Goal: Task Accomplishment & Management: Complete application form

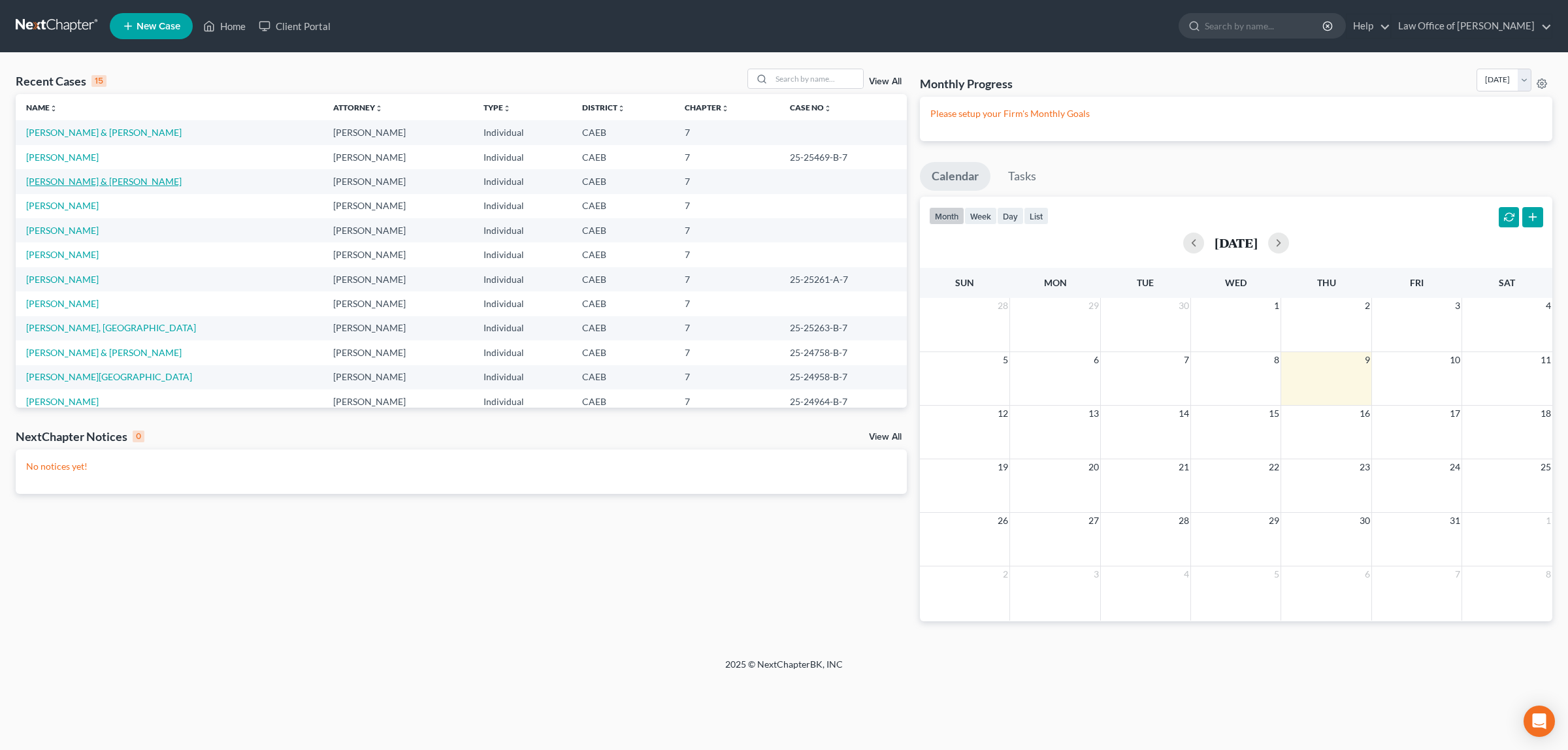
click at [71, 180] on link "[PERSON_NAME] & [PERSON_NAME]" at bounding box center [104, 181] width 156 height 11
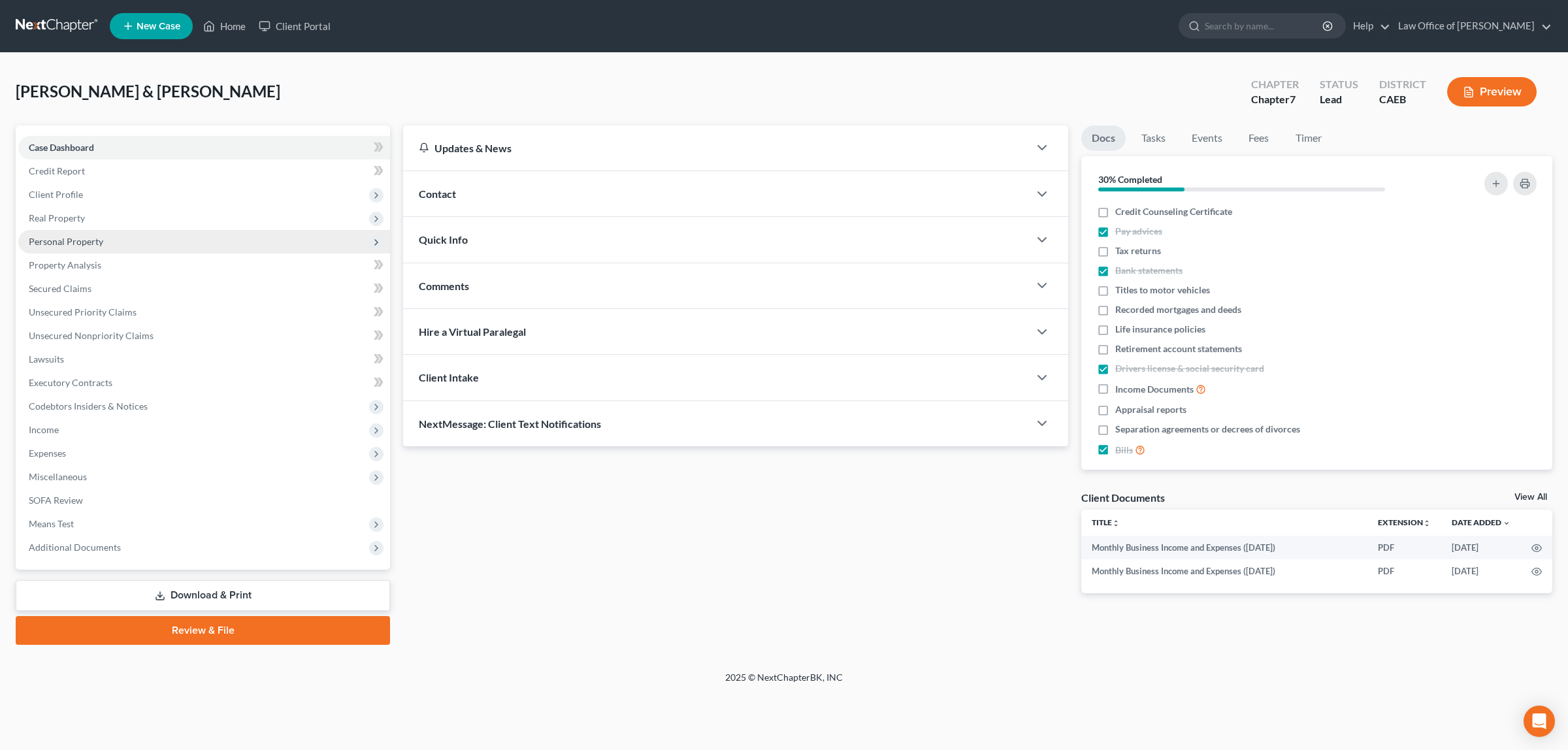
click at [109, 236] on span "Personal Property" at bounding box center [203, 242] width 372 height 24
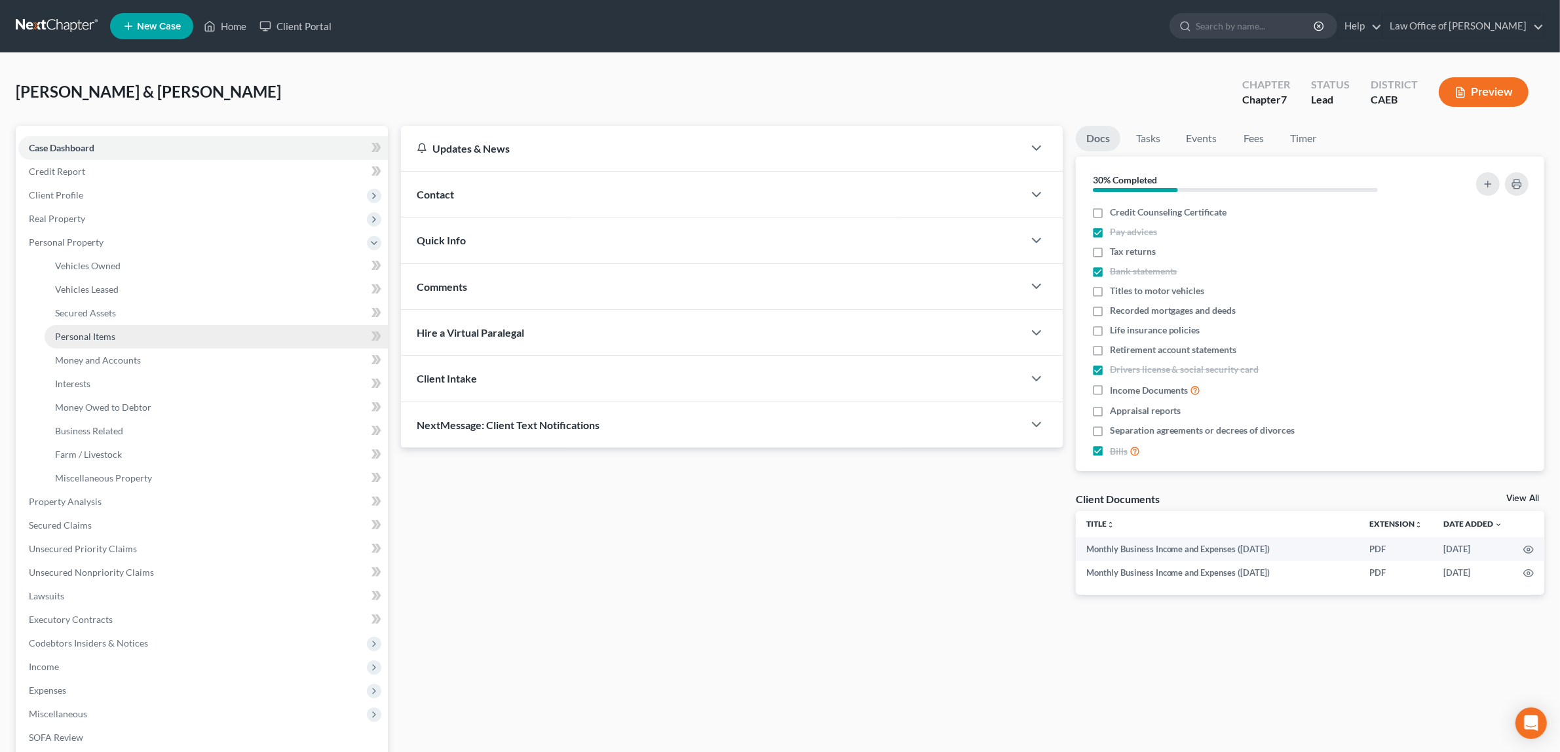
click at [104, 326] on link "Personal Items" at bounding box center [216, 337] width 343 height 24
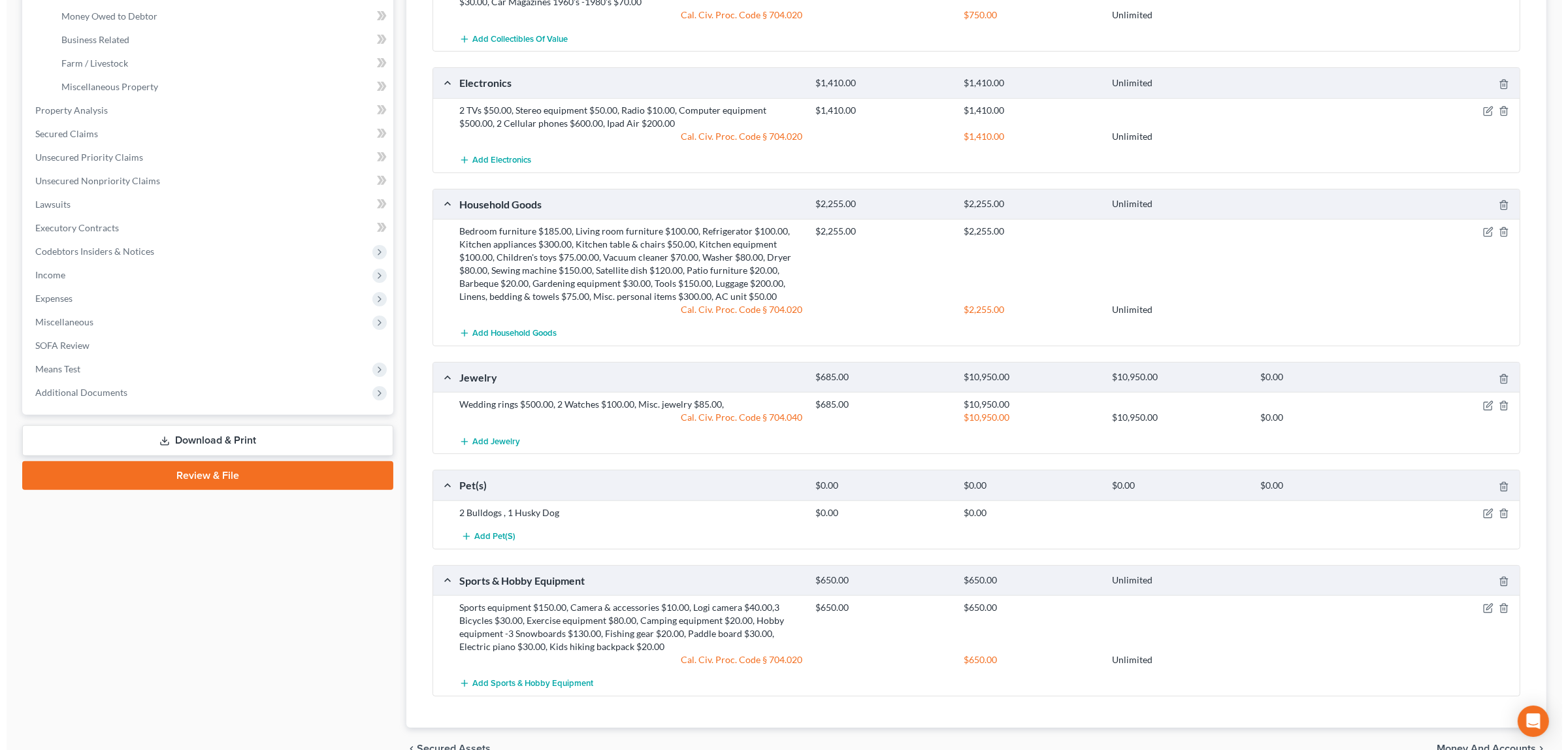
scroll to position [462, 0]
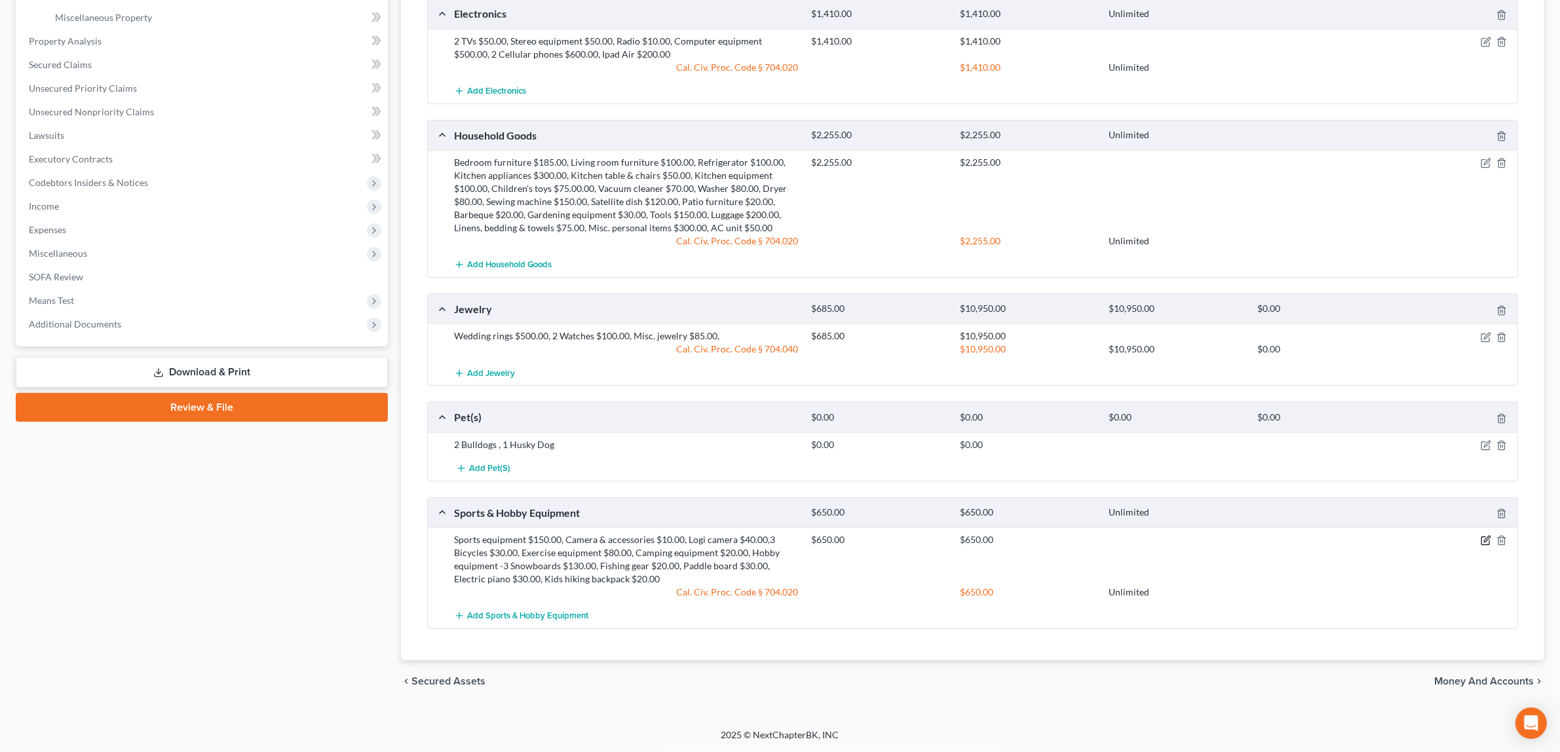
click at [1483, 538] on icon "button" at bounding box center [1486, 541] width 8 height 8
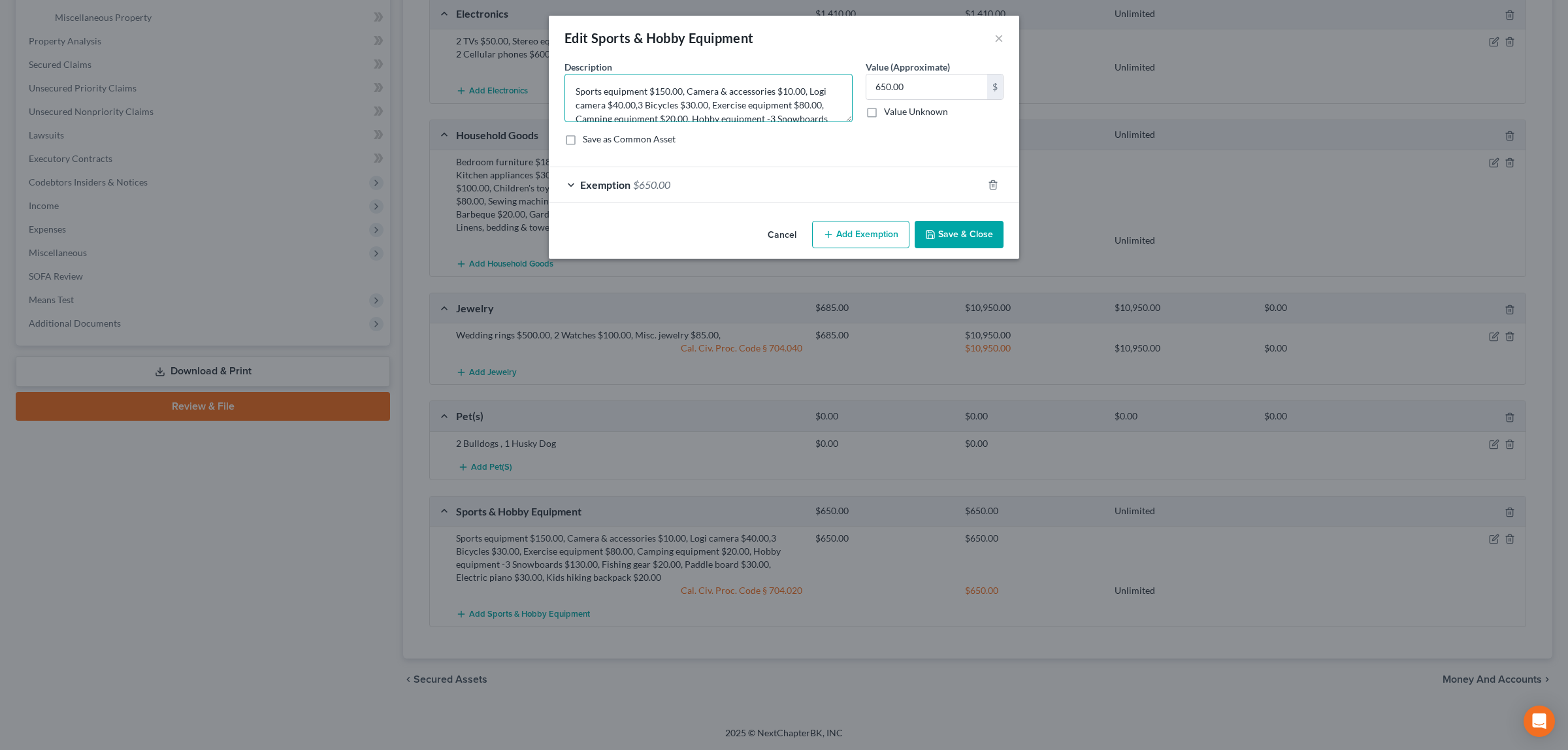
click at [790, 92] on textarea "Sports equipment $150.00, Camera & accessories $10.00, Logi camera $40.00,3 Bic…" at bounding box center [708, 98] width 288 height 48
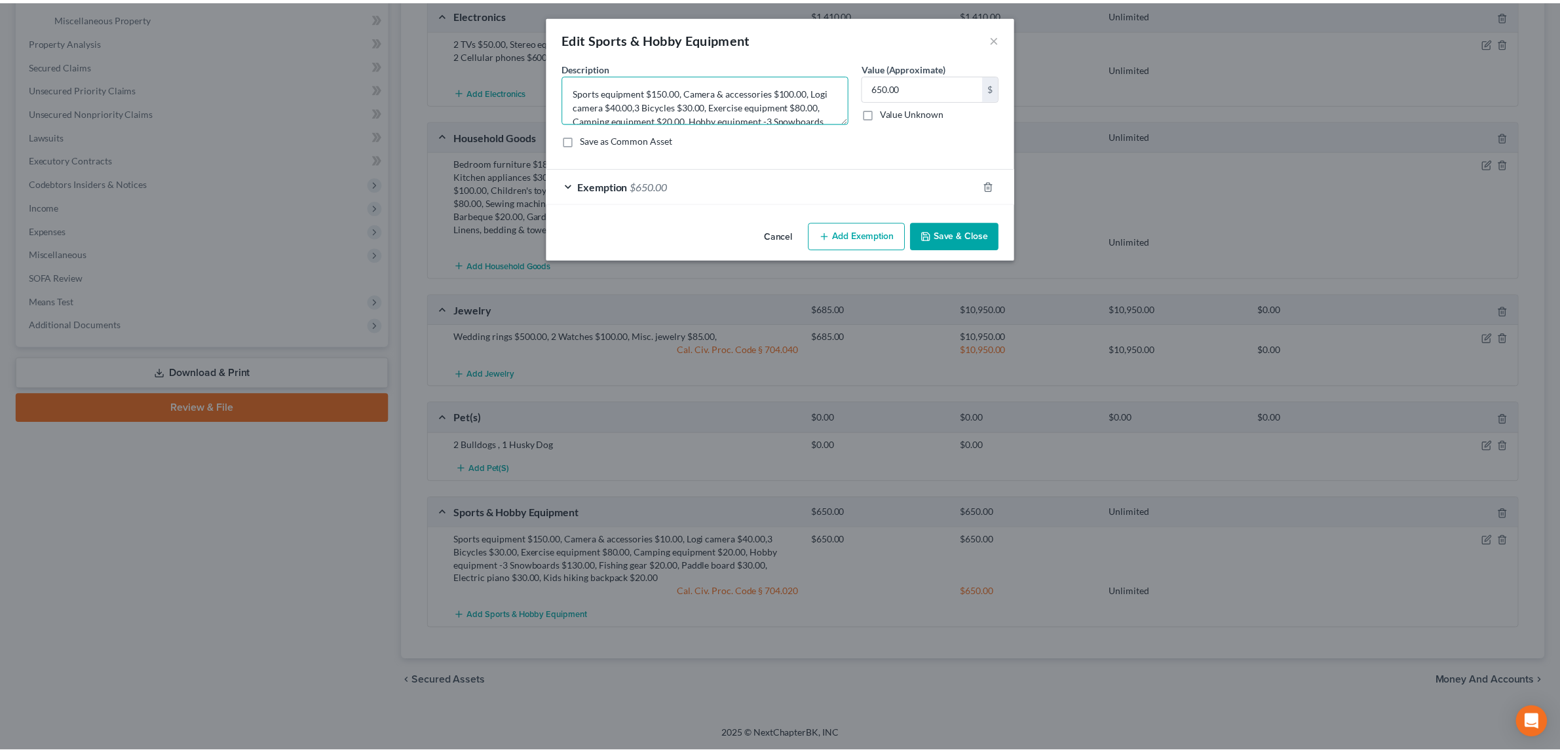
scroll to position [33, 0]
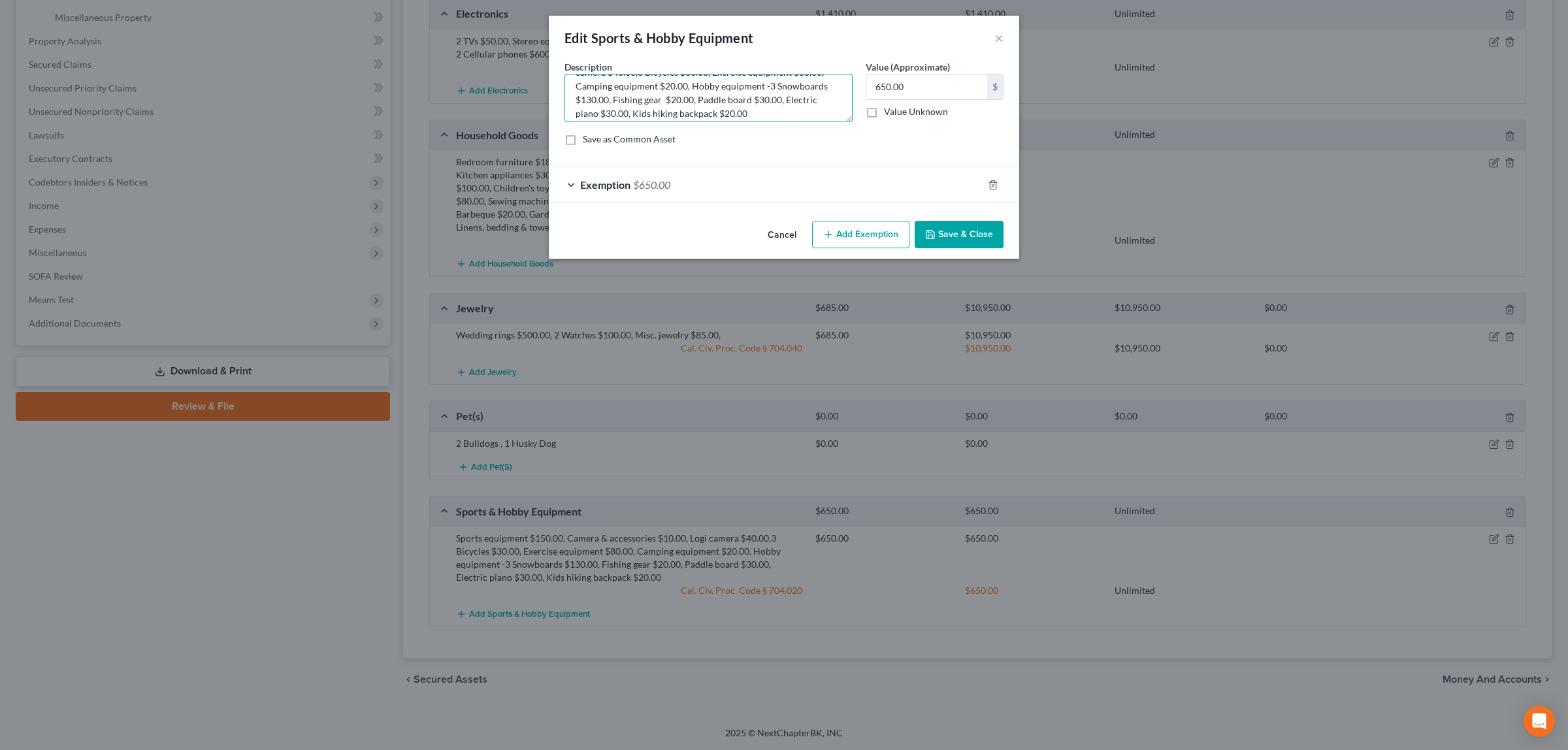
type textarea "Sports equipment $150.00, Camera & accessories $100.00, Logi camera $40.00,3 Bi…"
click at [955, 227] on button "Save & Close" at bounding box center [959, 235] width 89 height 28
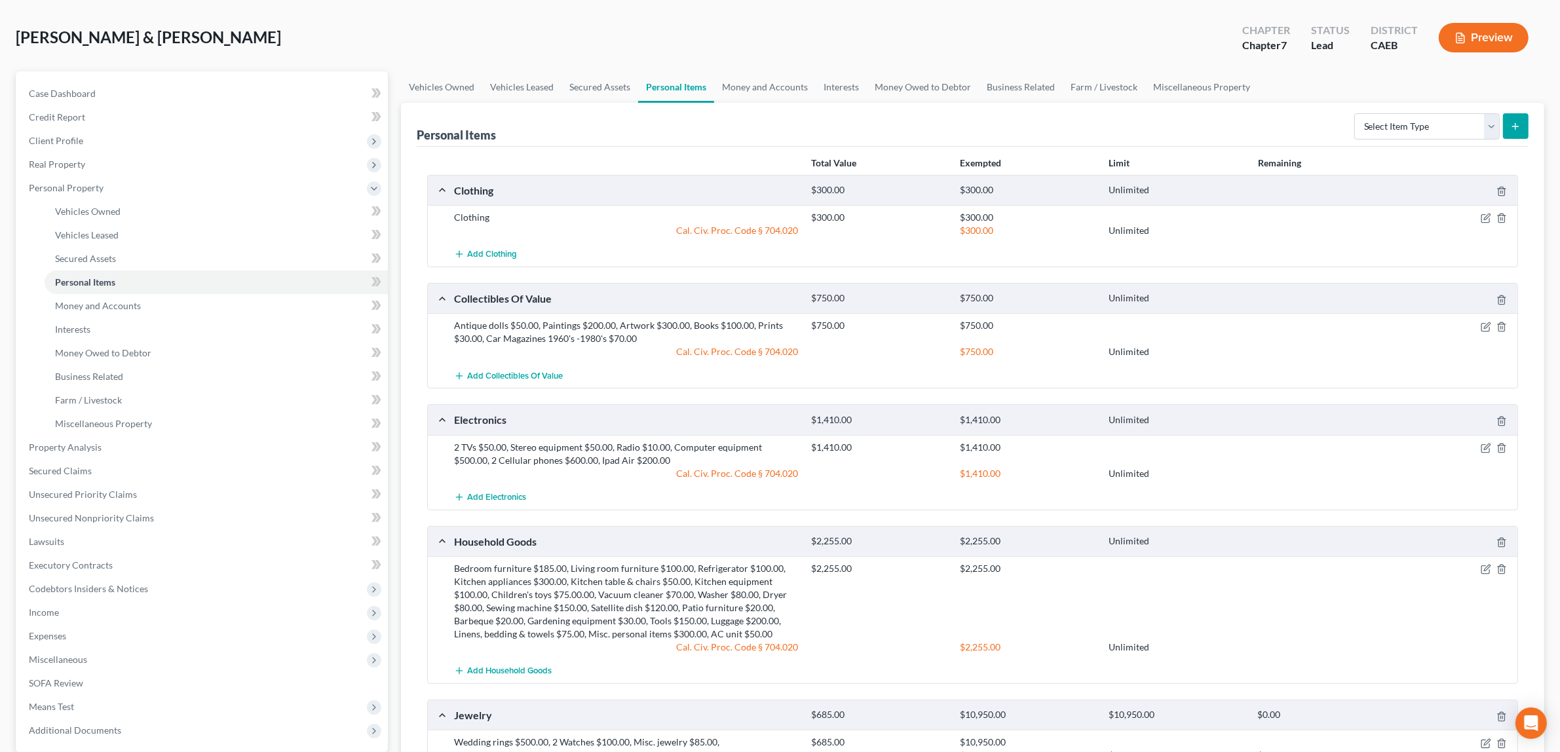
scroll to position [54, 0]
click at [1496, 36] on button "Preview" at bounding box center [1484, 38] width 90 height 29
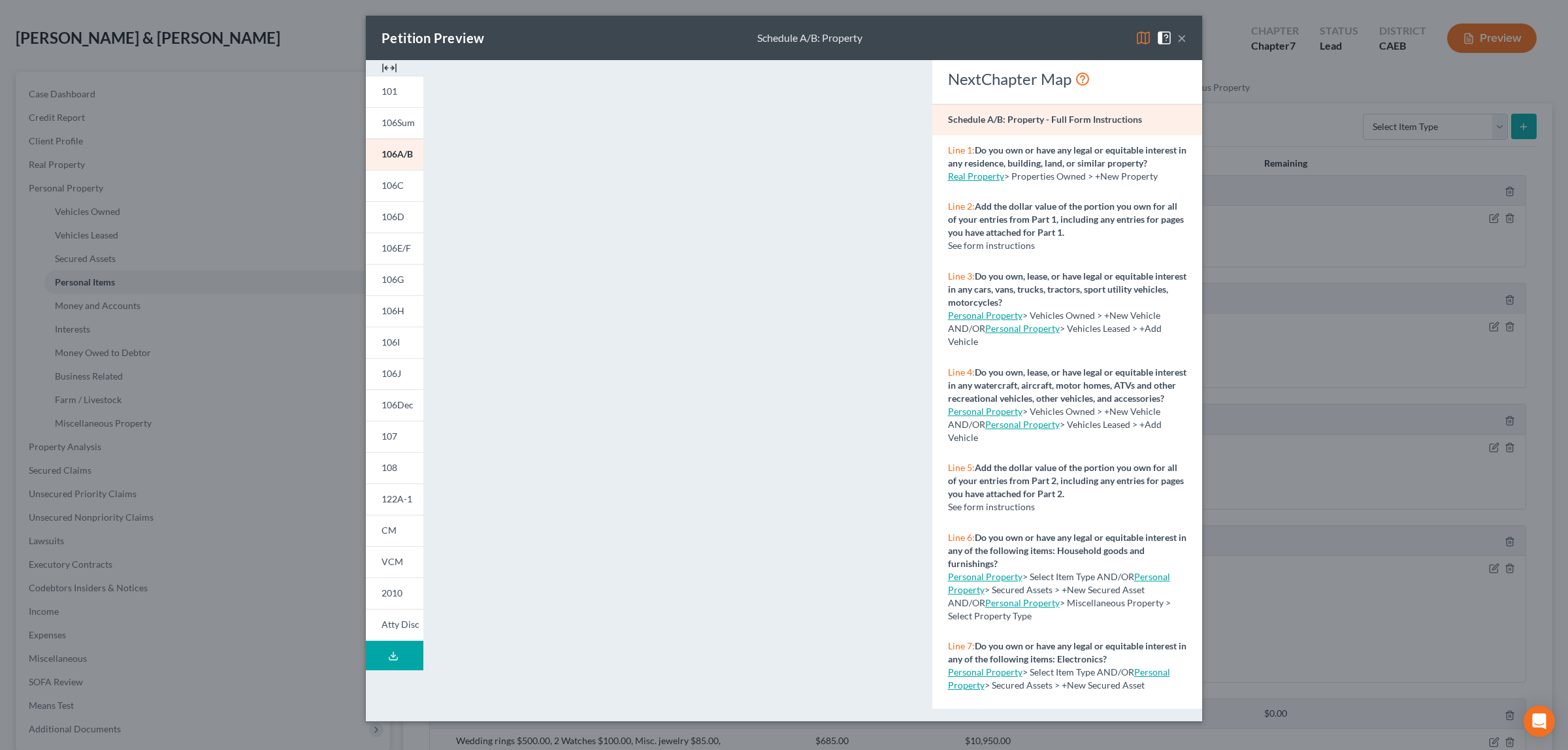
click at [1179, 37] on button "×" at bounding box center [1181, 38] width 9 height 16
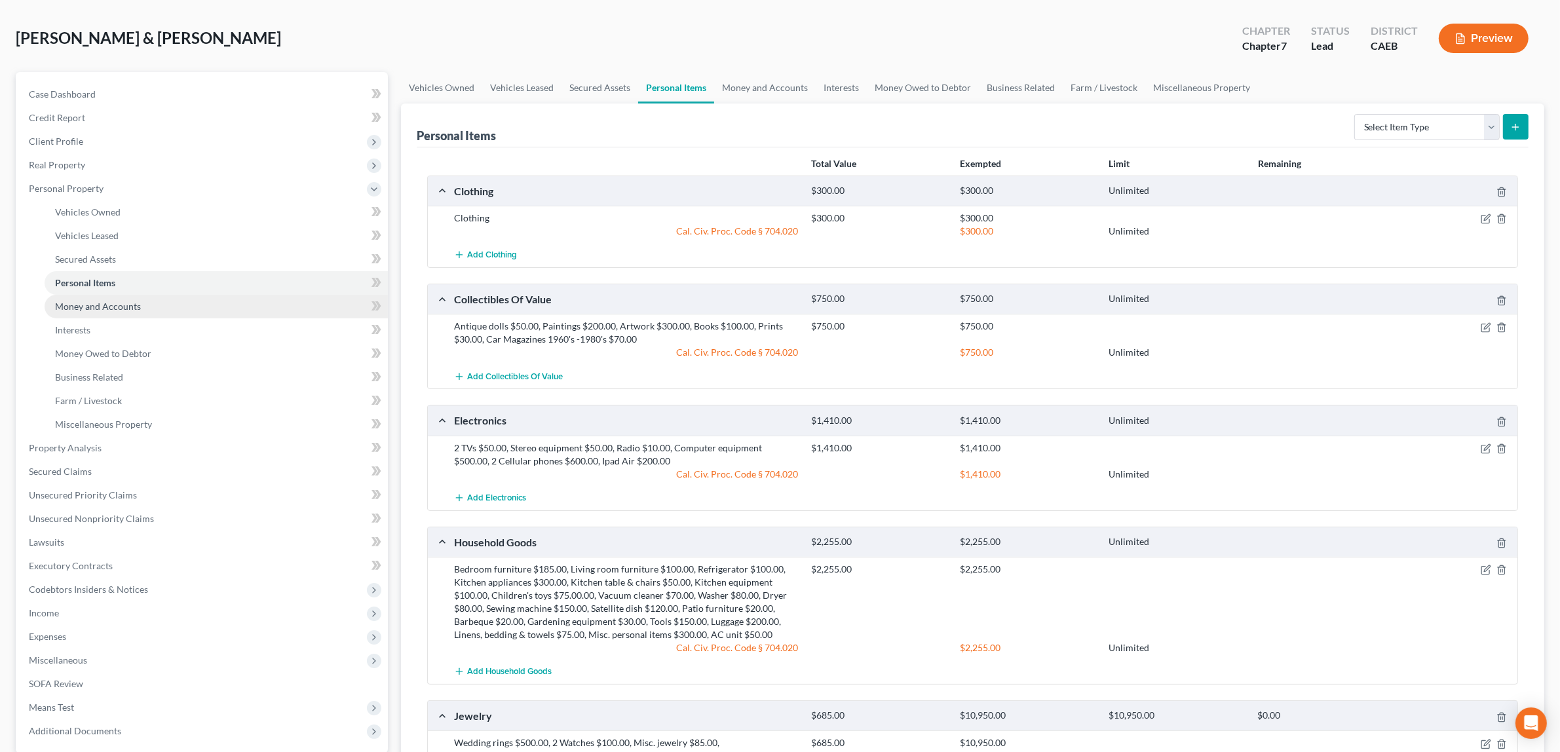
click at [113, 303] on span "Money and Accounts" at bounding box center [98, 306] width 86 height 11
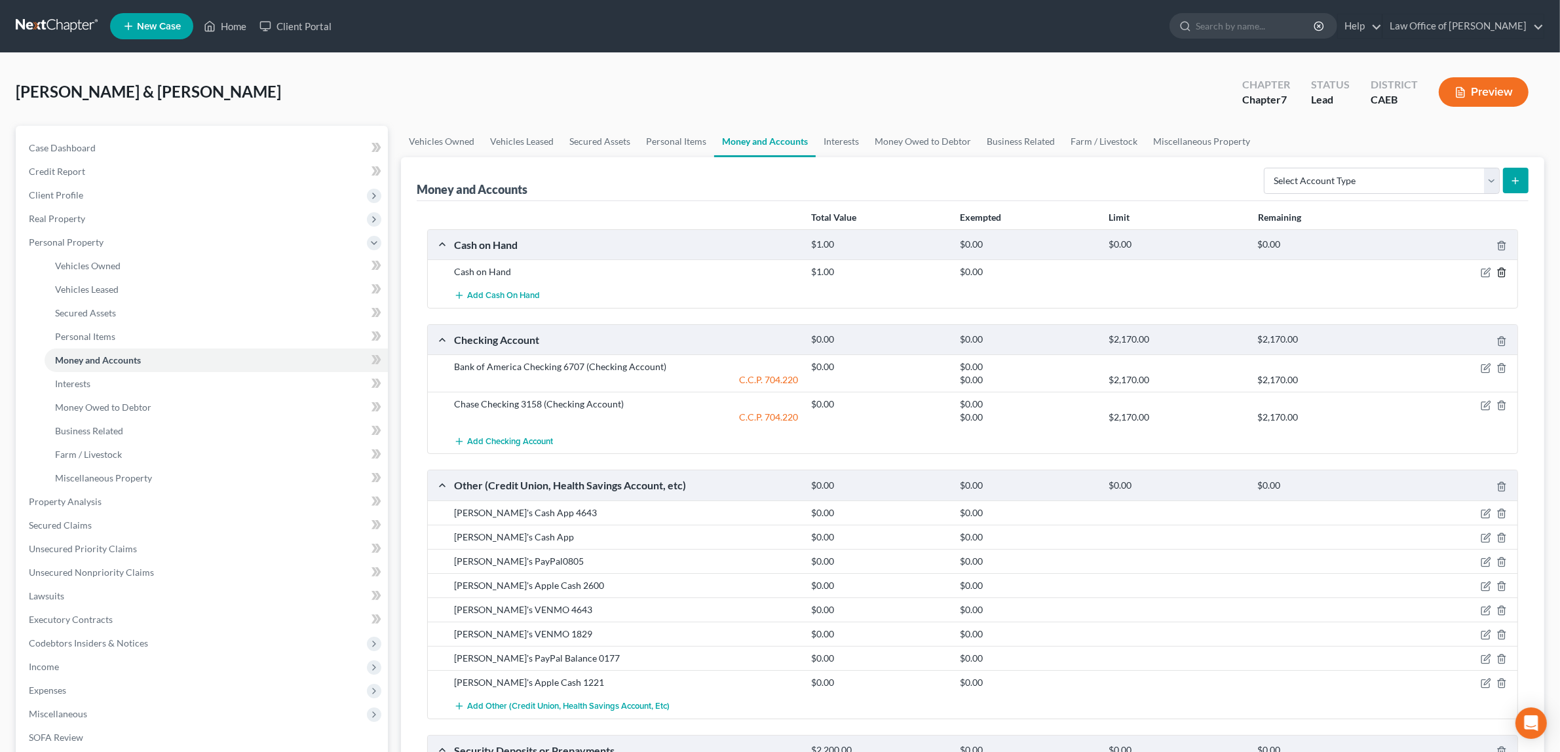
click at [1501, 270] on icon "button" at bounding box center [1502, 273] width 6 height 9
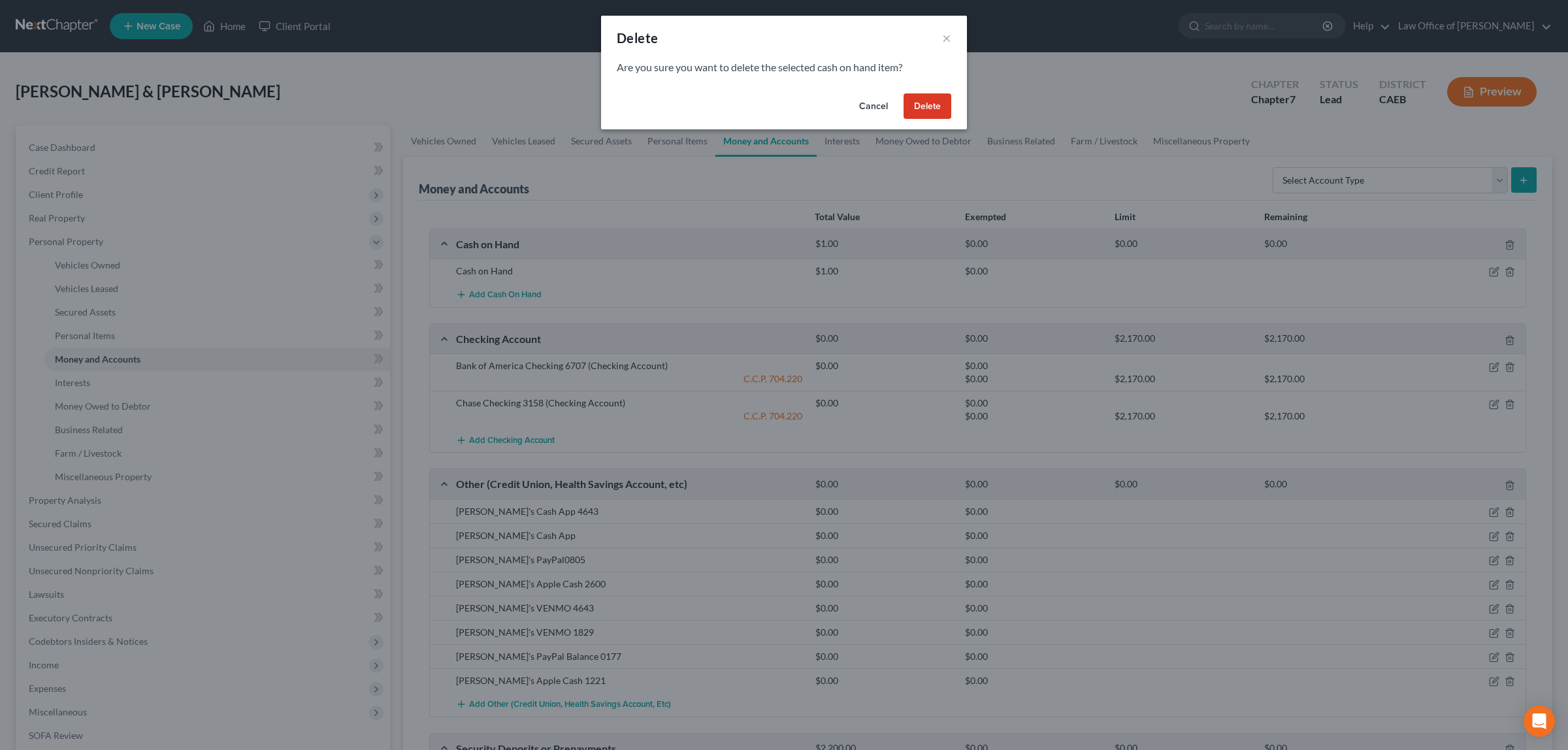
click at [935, 103] on button "Delete" at bounding box center [927, 107] width 48 height 26
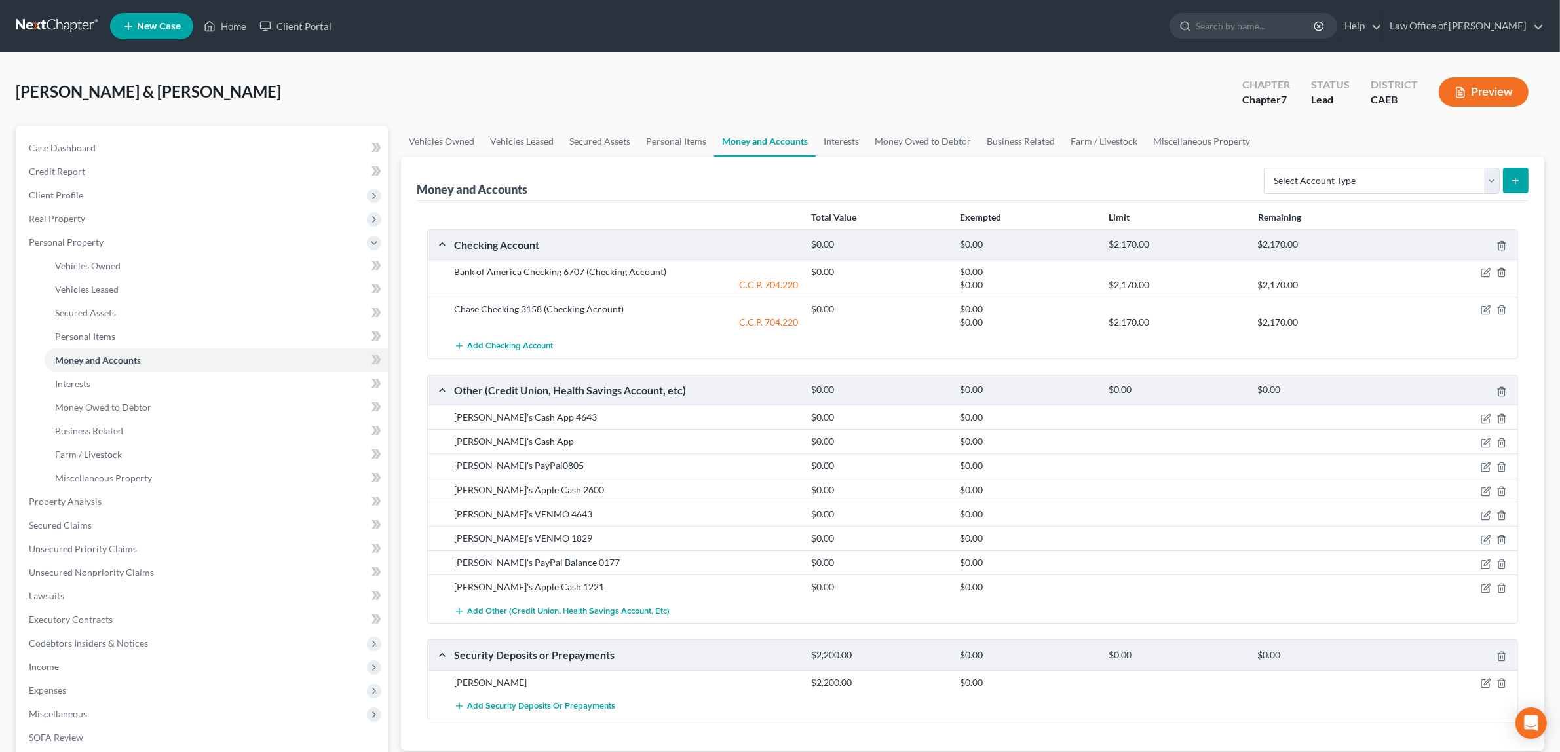
click at [1480, 90] on button "Preview" at bounding box center [1484, 91] width 90 height 29
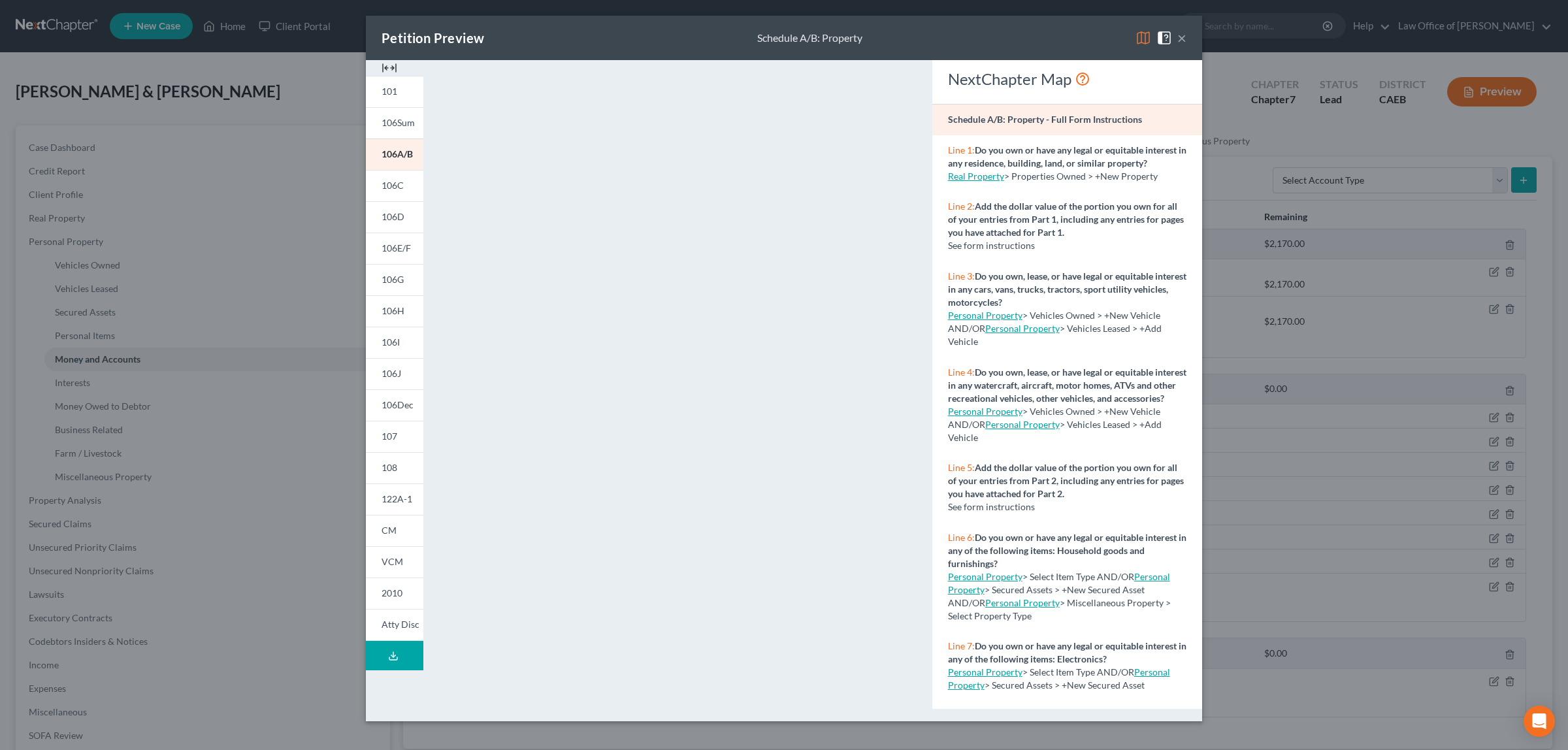
click at [1180, 36] on button "×" at bounding box center [1181, 38] width 9 height 16
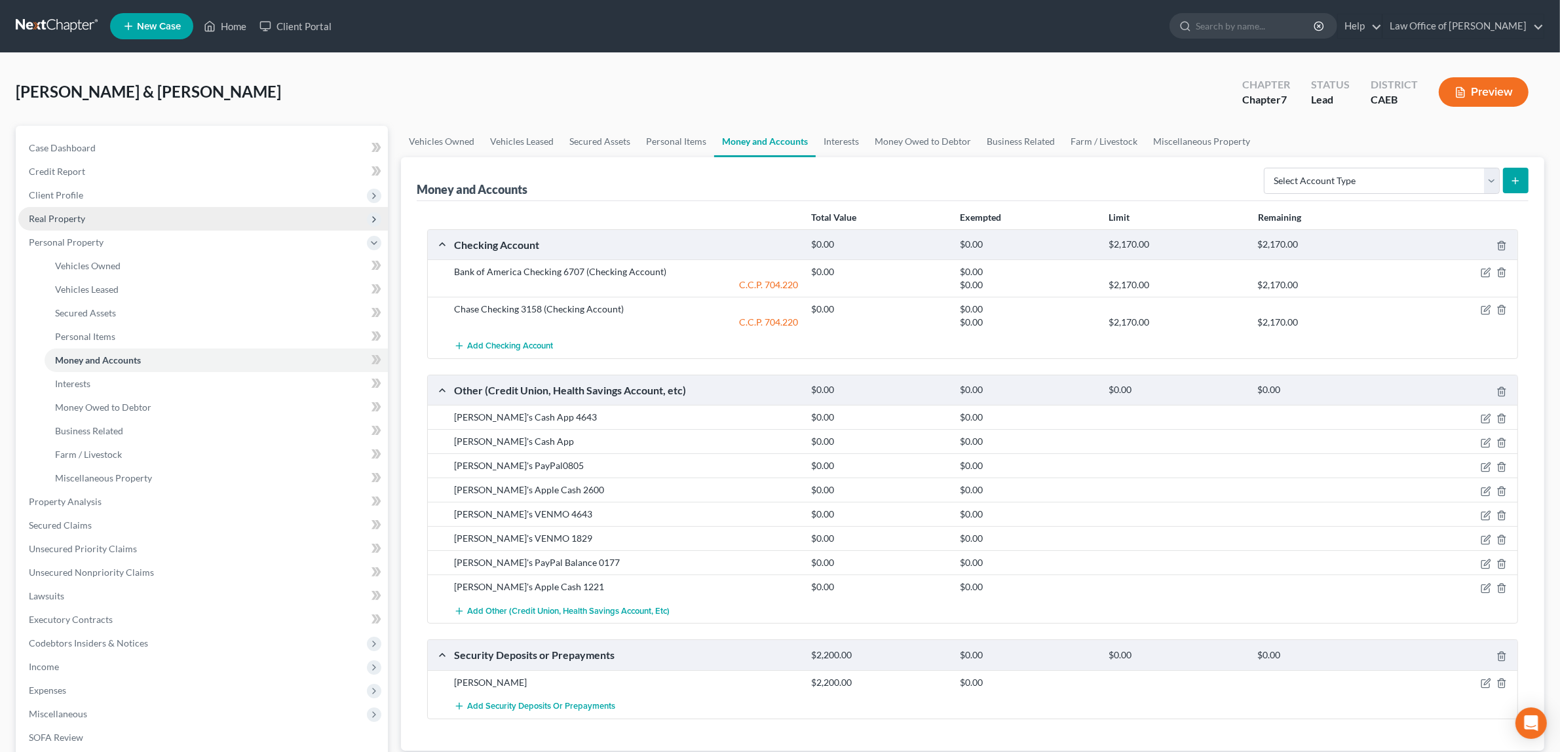
click at [104, 216] on span "Real Property" at bounding box center [203, 219] width 370 height 24
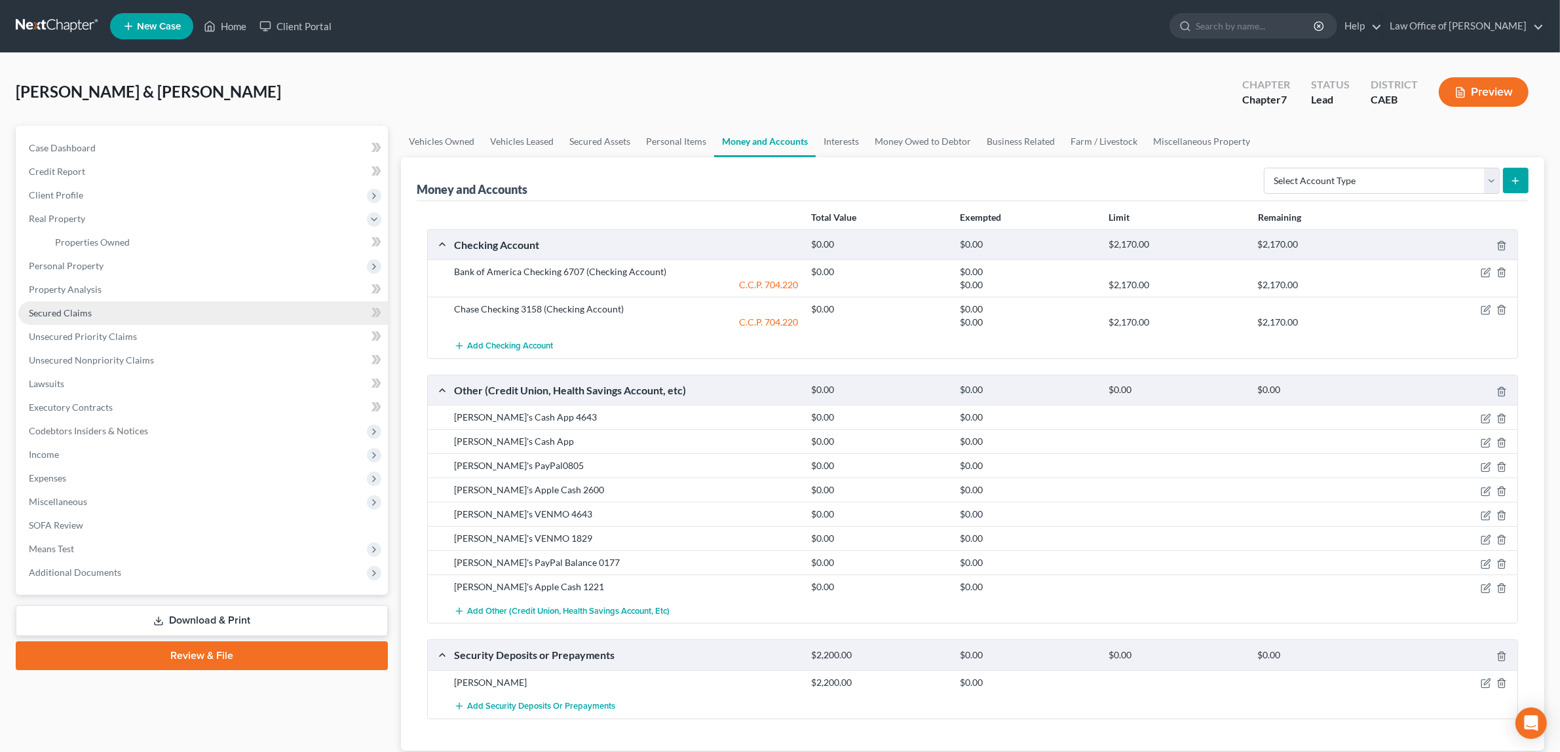
click at [128, 302] on link "Secured Claims" at bounding box center [203, 313] width 370 height 24
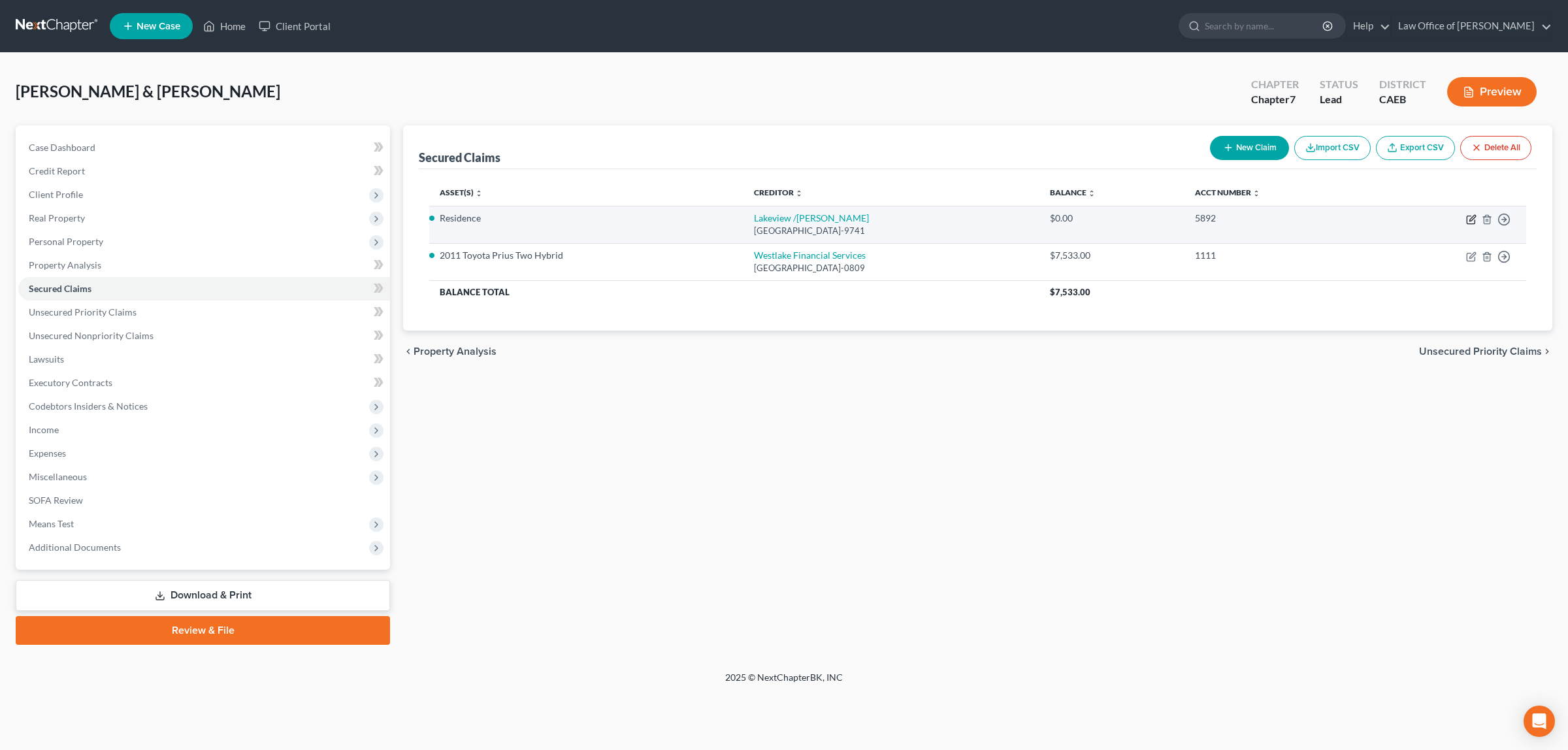
click at [1470, 219] on icon "button" at bounding box center [1472, 218] width 6 height 6
select select "45"
select select "3"
select select "4"
select select "2"
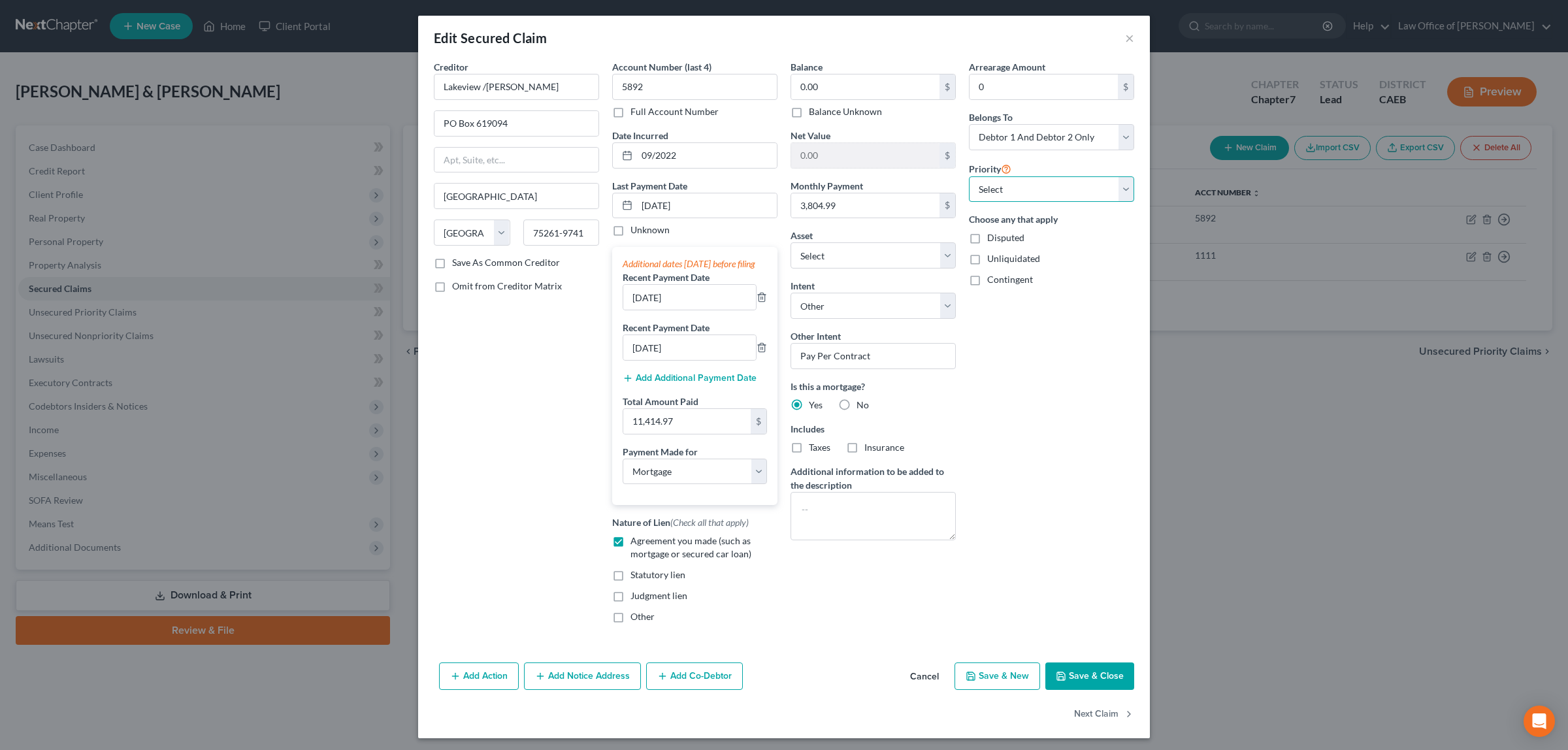
click at [1118, 185] on select "Select 1st 2nd 3rd 4th 5th 6th 7th 8th 9th 10th 11th 12th 13th 14th 15th 16th 1…" at bounding box center [1052, 189] width 165 height 26
select select "0"
click at [969, 177] on select "Select 1st 2nd 3rd 4th 5th 6th 7th 8th 9th 10th 11th 12th 13th 14th 15th 16th 1…" at bounding box center [1052, 189] width 165 height 26
click at [1118, 133] on select "Select Debtor 1 Only Debtor 2 Only Debtor 1 And Debtor 2 Only At Least One Of T…" at bounding box center [1052, 138] width 165 height 26
select select "0"
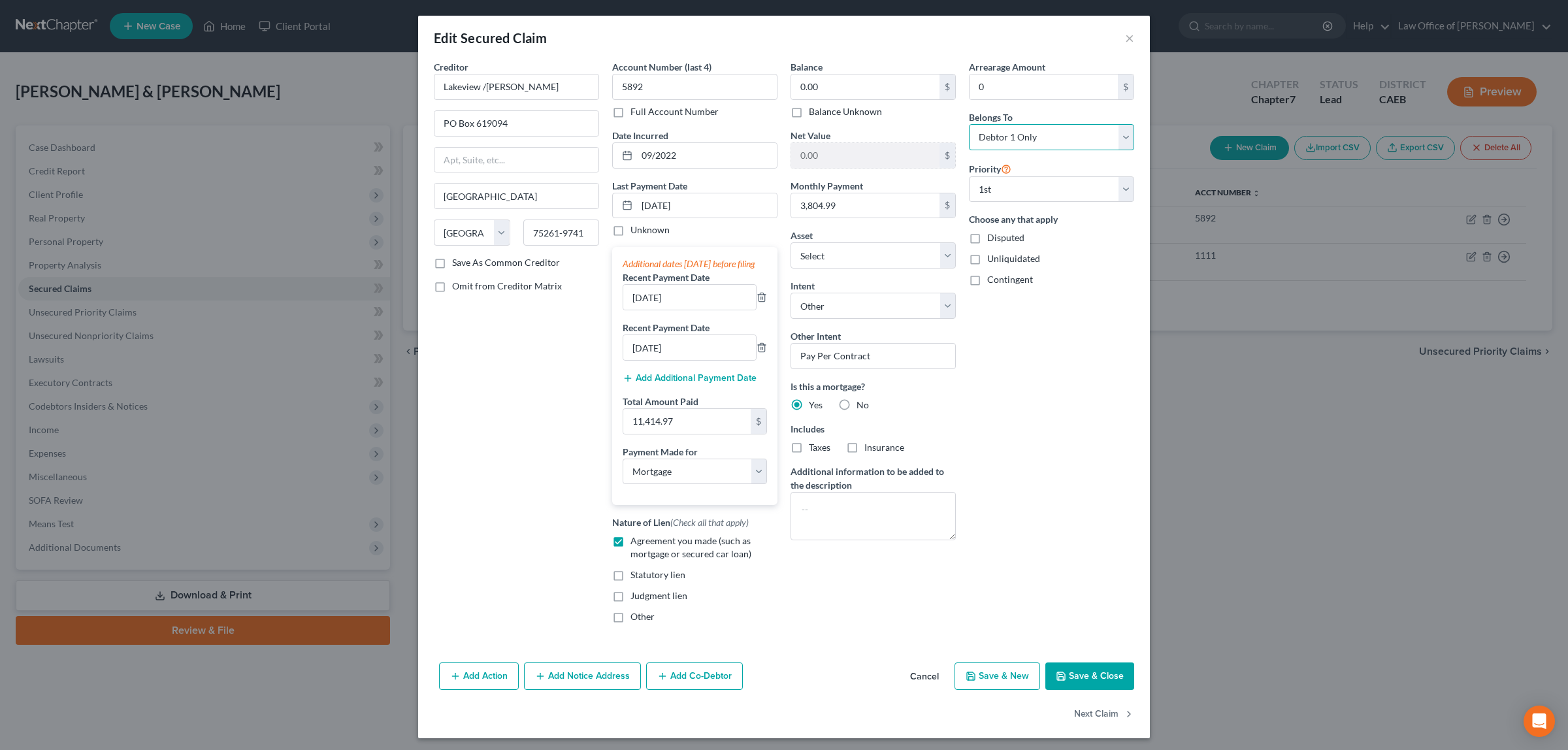
click at [969, 125] on select "Select Debtor 1 Only Debtor 2 Only Debtor 1 And Debtor 2 Only At Least One Of T…" at bounding box center [1052, 138] width 165 height 26
click at [1125, 33] on button "×" at bounding box center [1129, 38] width 9 height 16
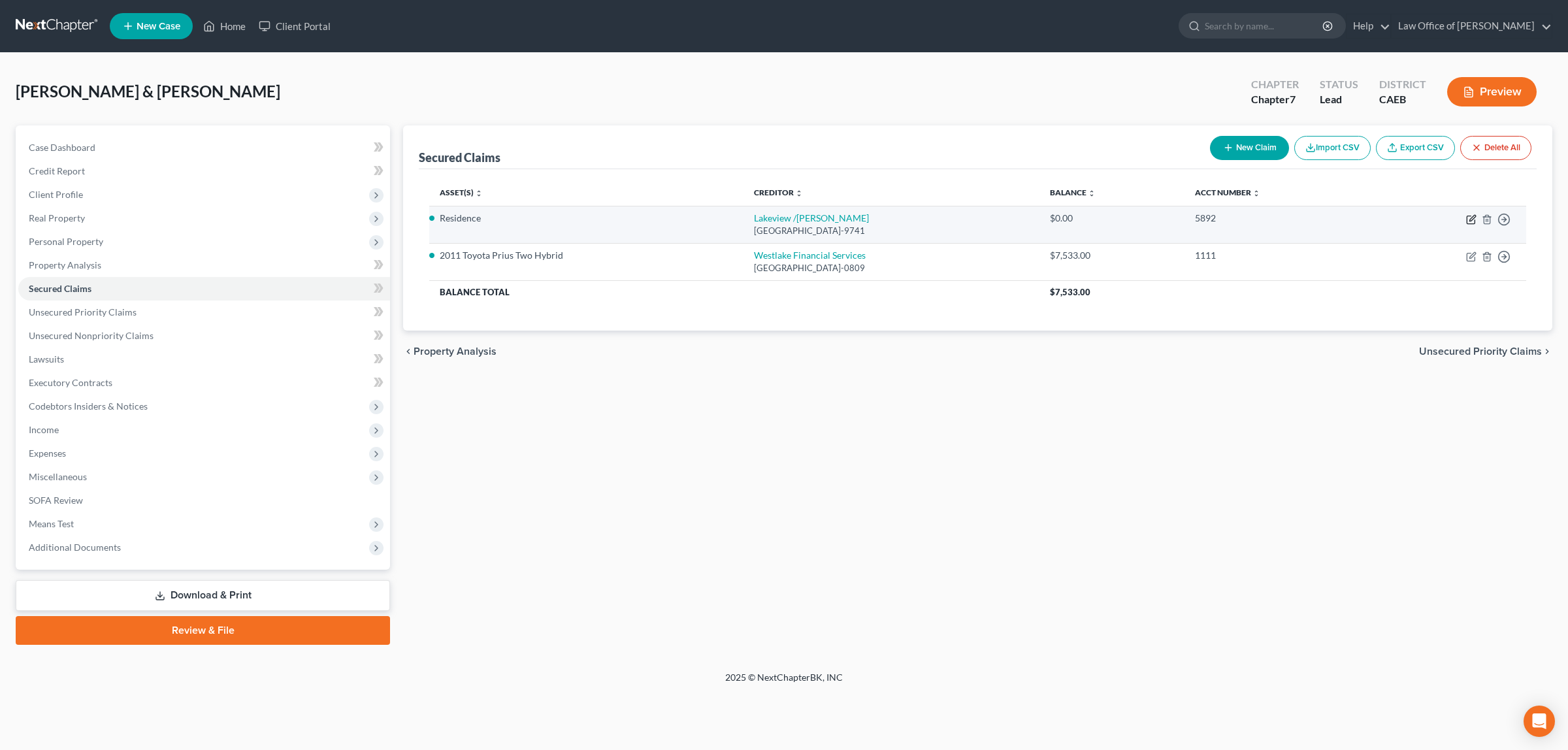
click at [1470, 216] on icon "button" at bounding box center [1471, 219] width 10 height 10
select select "45"
select select "3"
select select "19"
select select "4"
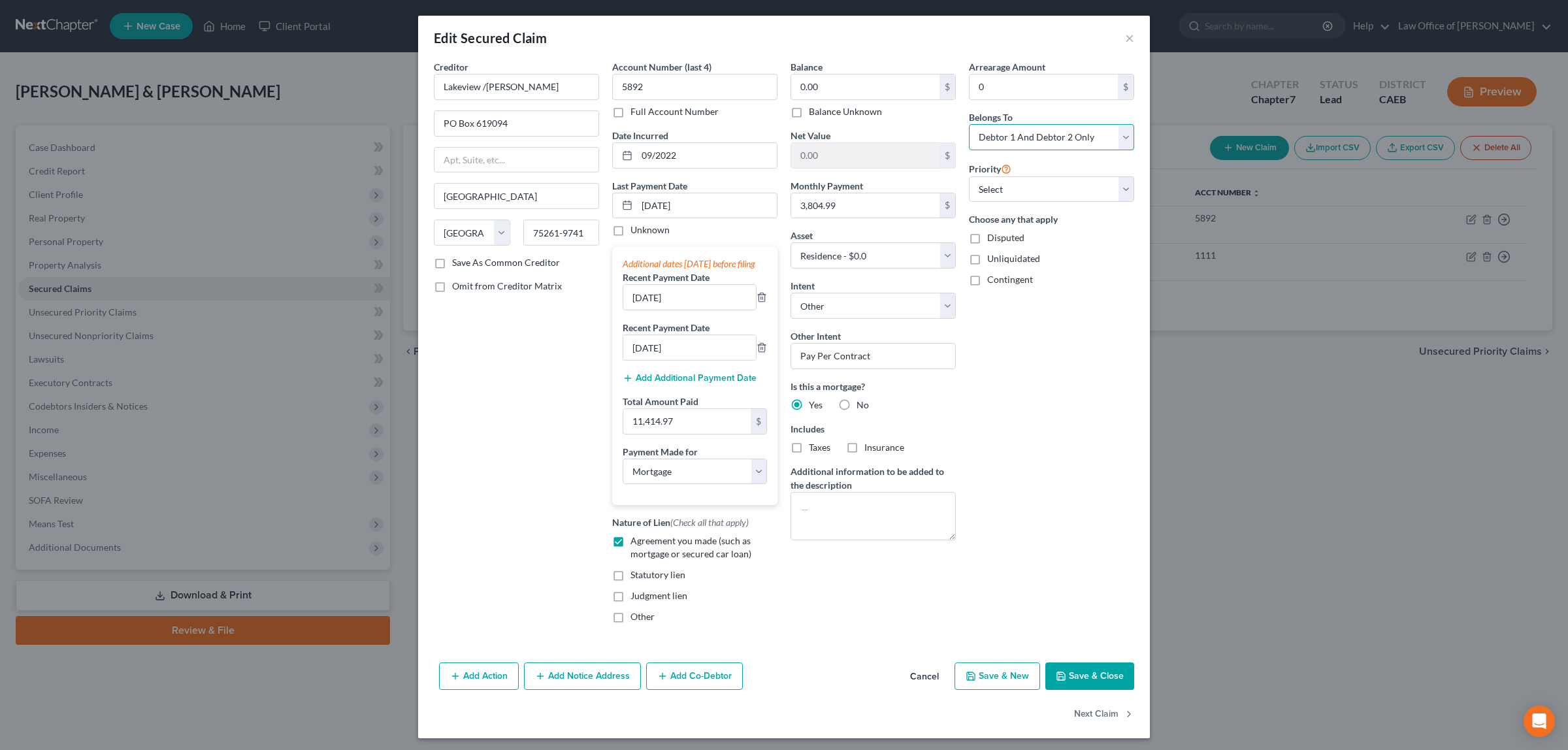
click at [1118, 138] on select "Select Debtor 1 Only Debtor 2 Only Debtor 1 And Debtor 2 Only At Least One Of T…" at bounding box center [1052, 138] width 165 height 26
select select "0"
click at [969, 125] on select "Select Debtor 1 Only Debtor 2 Only Debtor 1 And Debtor 2 Only At Least One Of T…" at bounding box center [1052, 138] width 165 height 26
click at [1120, 192] on select "Select 1st 2nd 3rd 4th 5th 6th 7th 8th 9th 10th 11th 12th 13th 14th 15th 16th 1…" at bounding box center [1052, 189] width 165 height 26
select select "0"
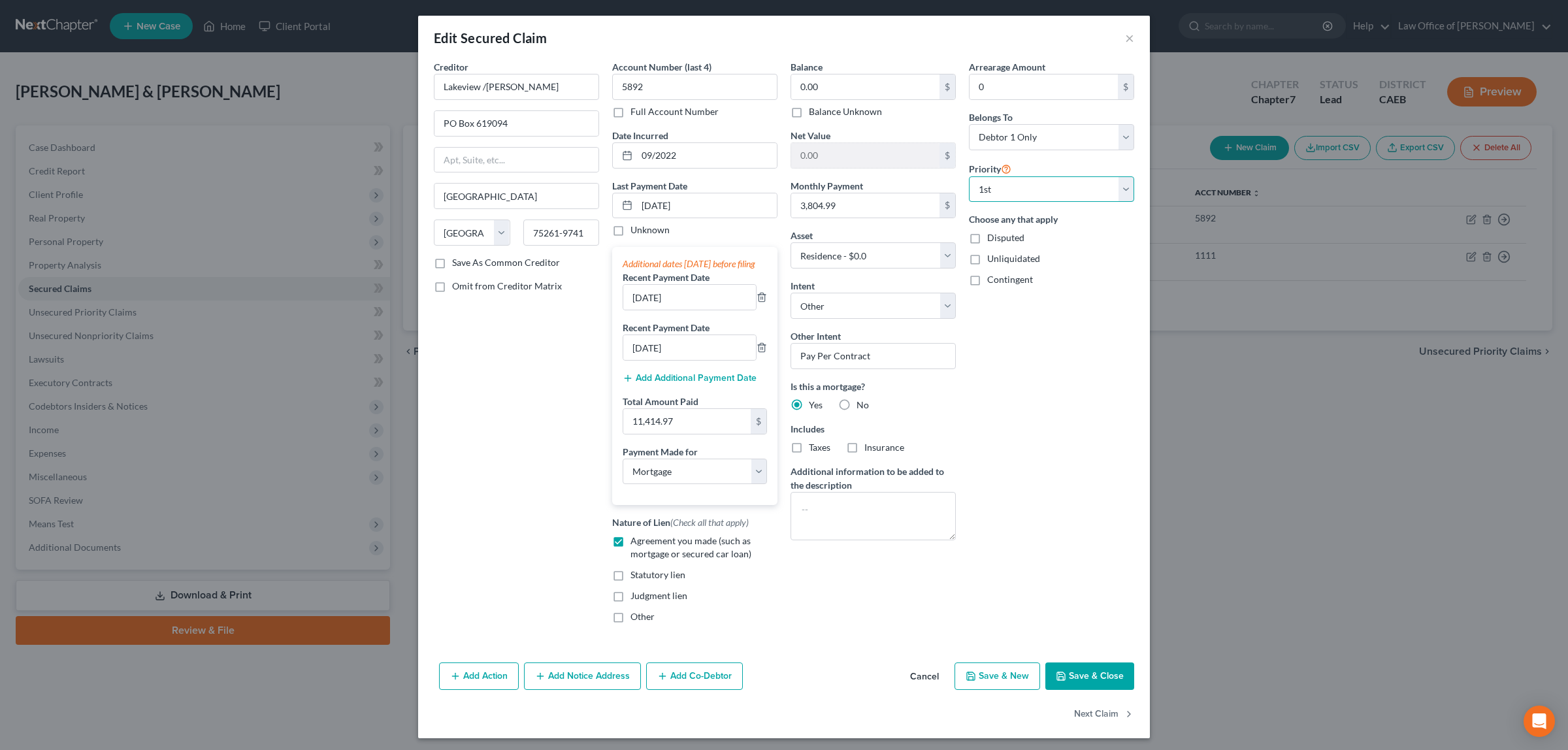
click at [969, 177] on select "Select 1st 2nd 3rd 4th 5th 6th 7th 8th 9th 10th 11th 12th 13th 14th 15th 16th 1…" at bounding box center [1052, 189] width 165 height 26
click at [1076, 686] on button "Save & Close" at bounding box center [1090, 677] width 89 height 28
select select
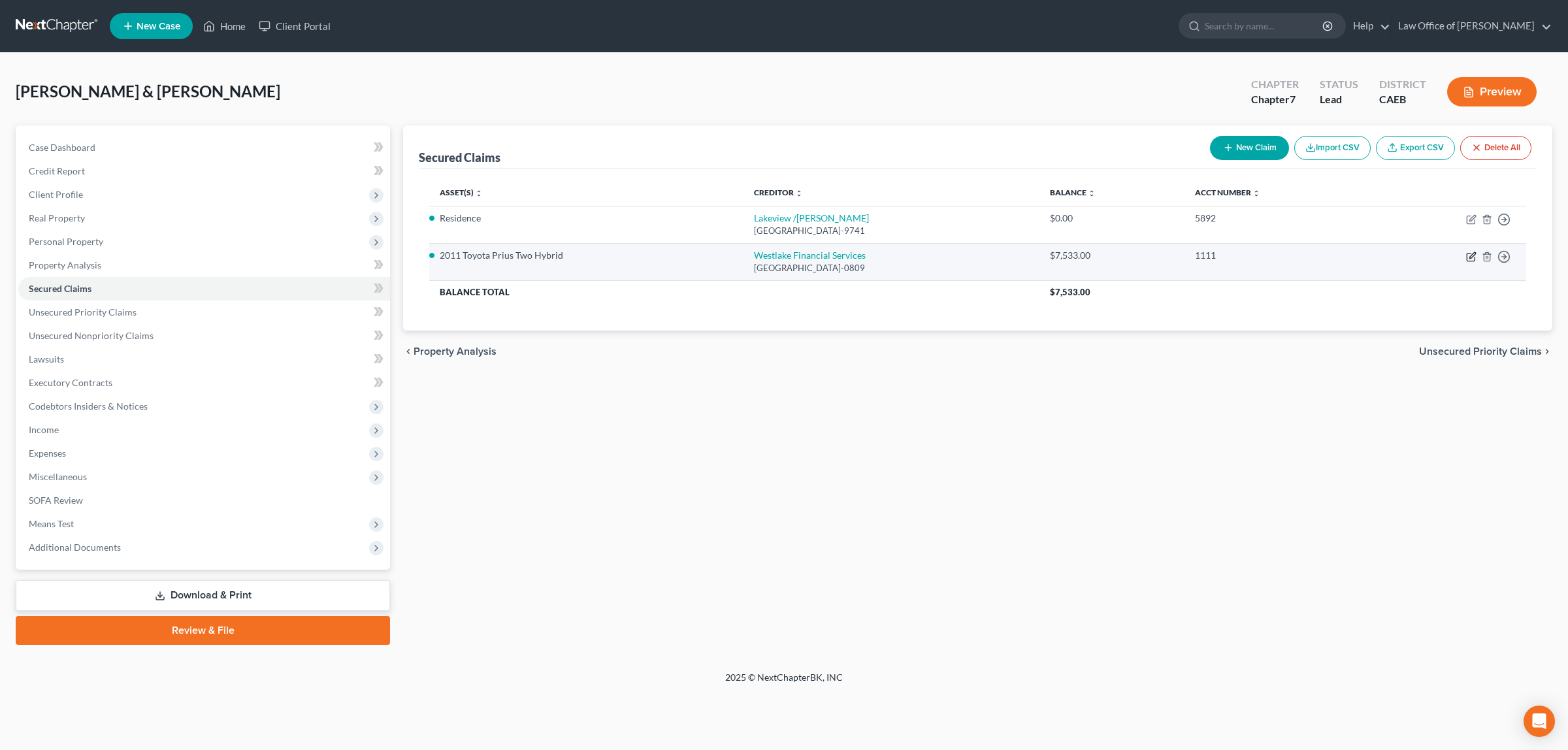
click at [1470, 258] on icon "button" at bounding box center [1472, 255] width 6 height 6
select select "4"
select select "0"
select select "4"
select select "2"
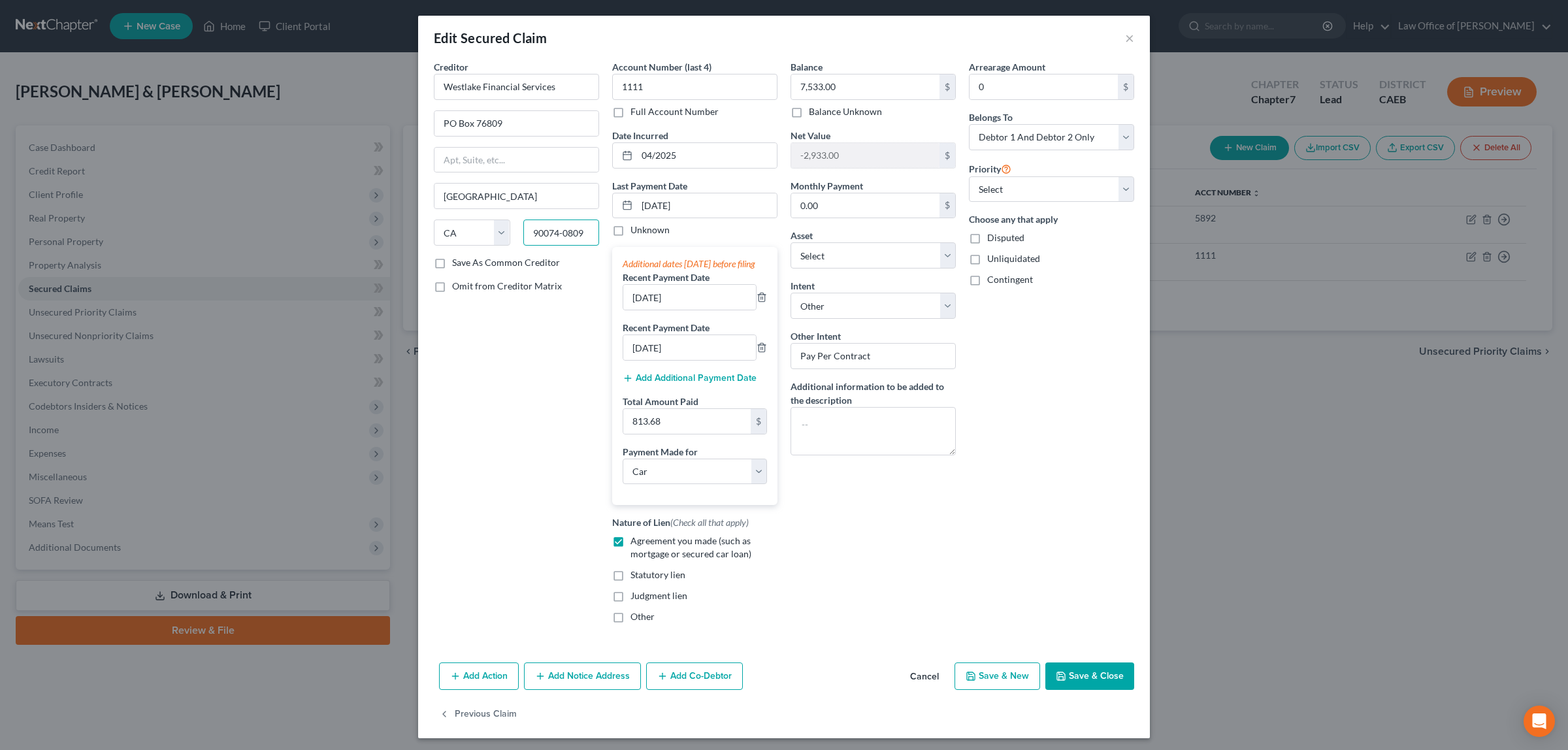
click at [552, 234] on input "90074-0809" at bounding box center [561, 232] width 77 height 26
type input "90076-0809"
click at [1087, 687] on button "Save & Close" at bounding box center [1090, 677] width 89 height 28
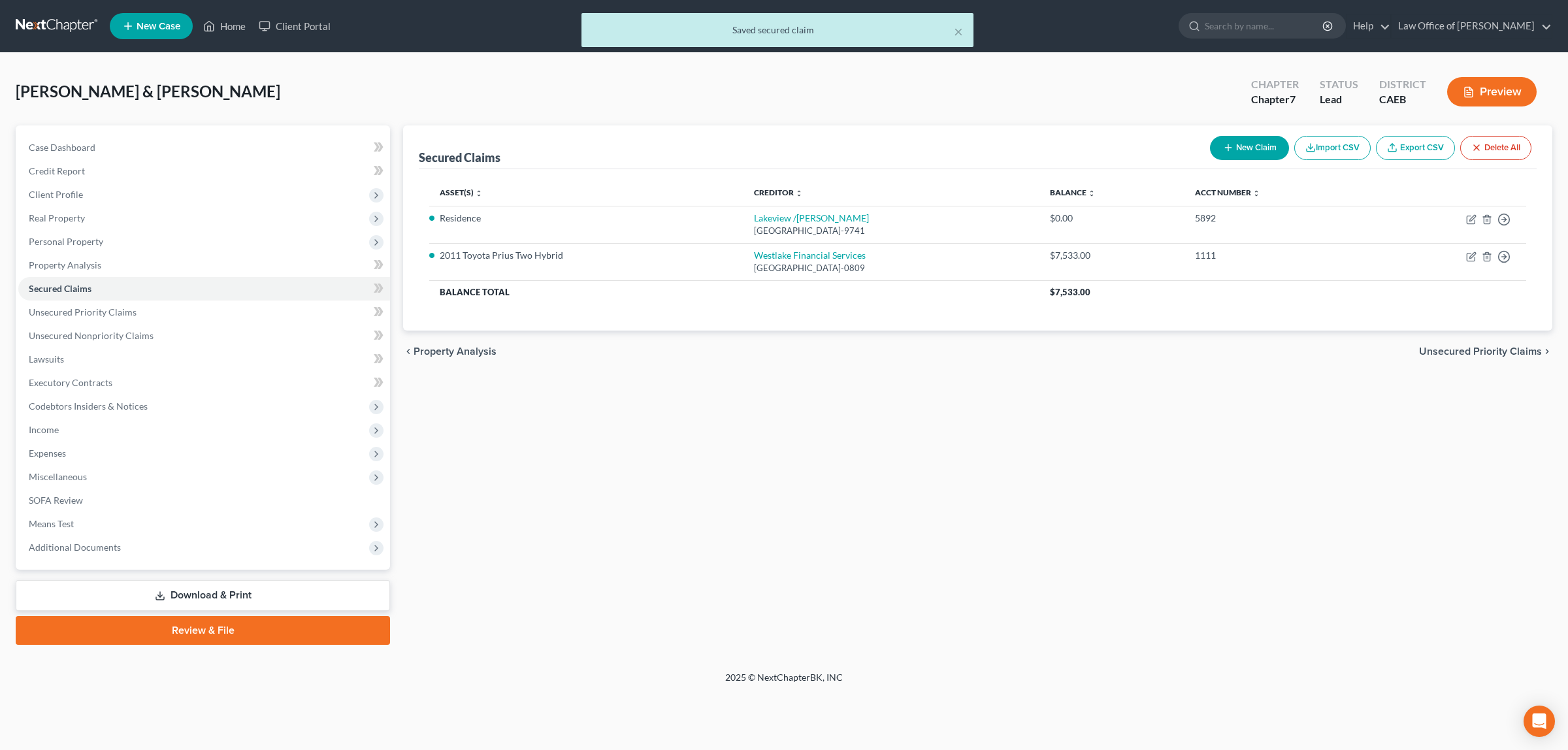
click at [1494, 83] on button "Preview" at bounding box center [1492, 91] width 90 height 29
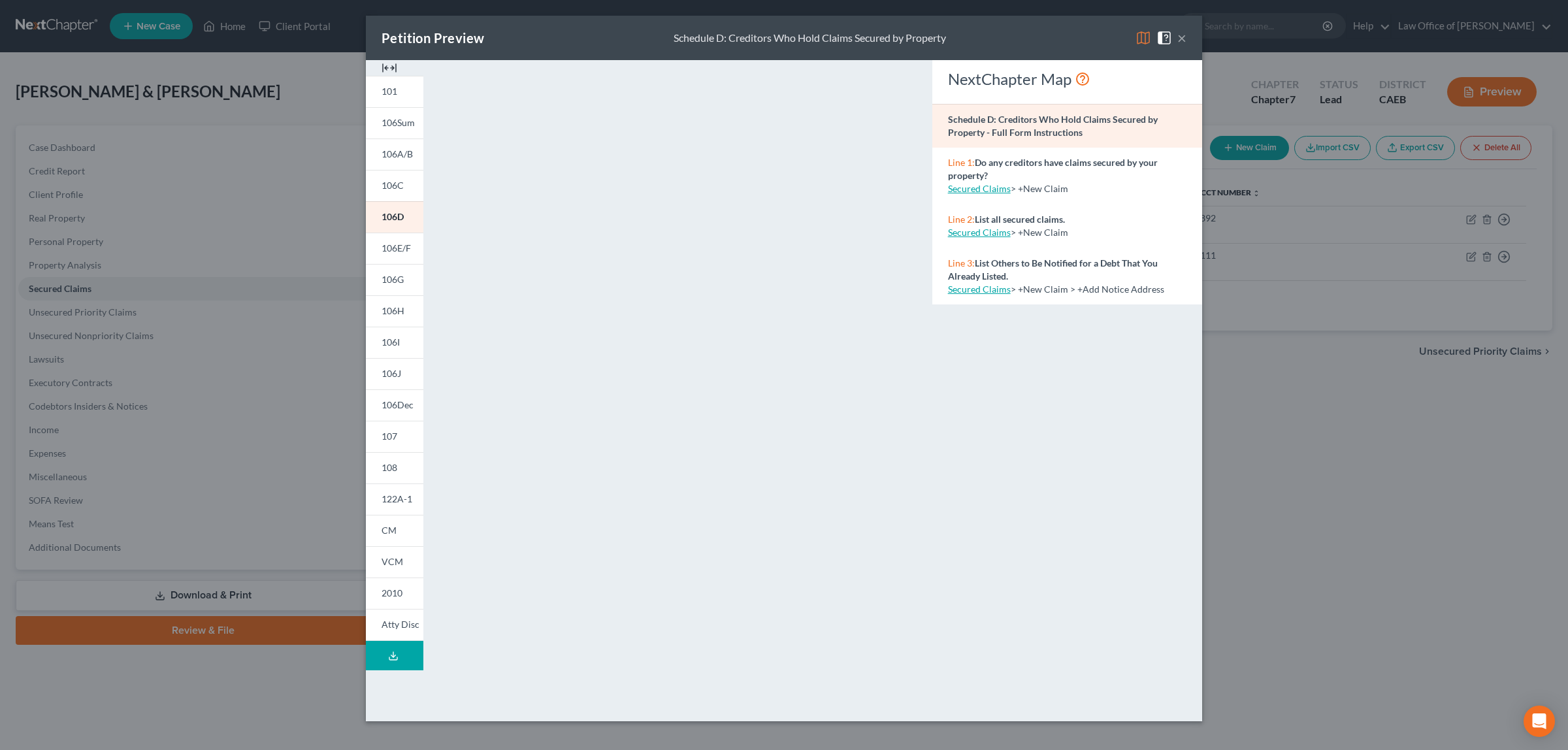
click at [1180, 39] on button "×" at bounding box center [1181, 38] width 9 height 16
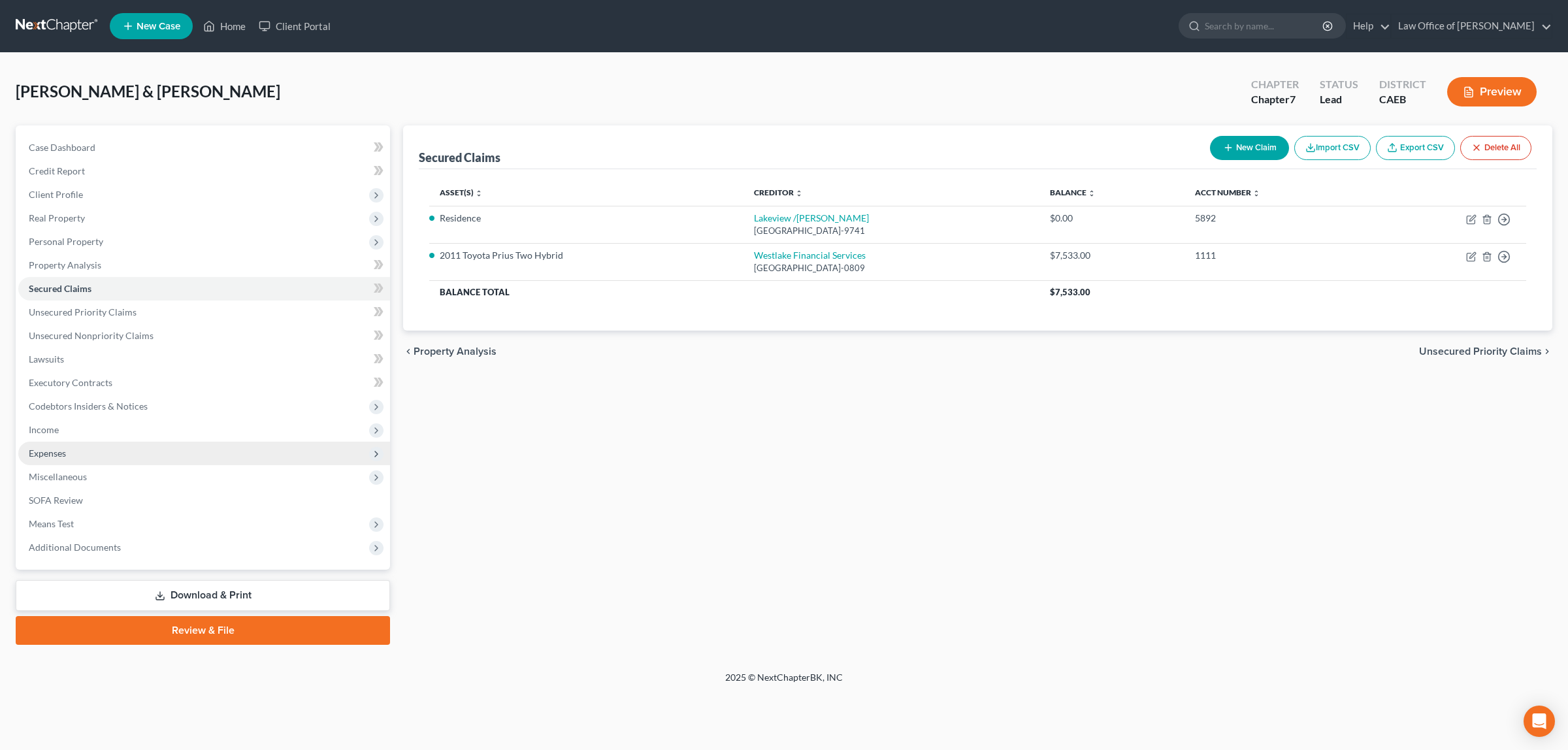
click at [90, 446] on span "Expenses" at bounding box center [203, 454] width 372 height 24
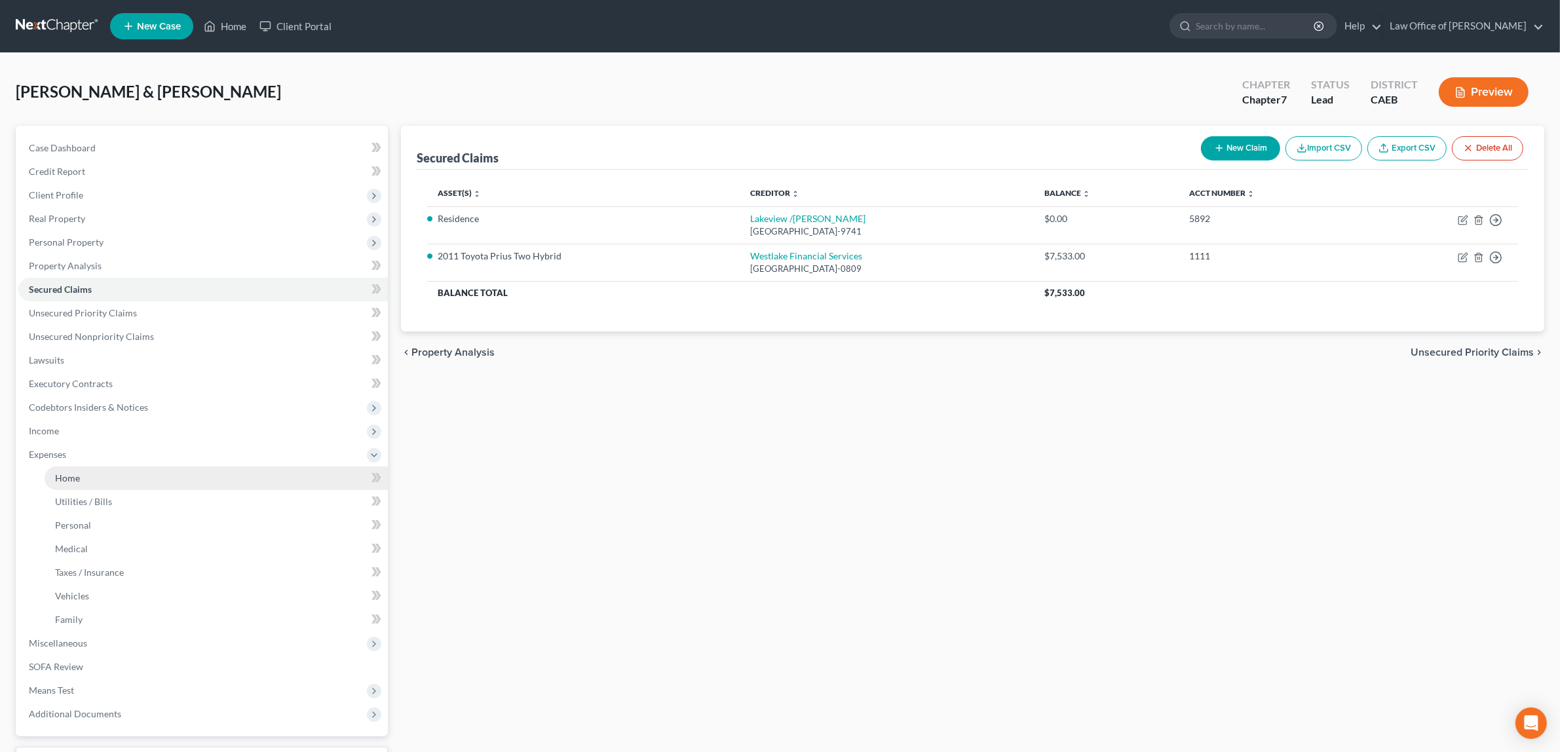
click at [98, 472] on link "Home" at bounding box center [216, 479] width 343 height 24
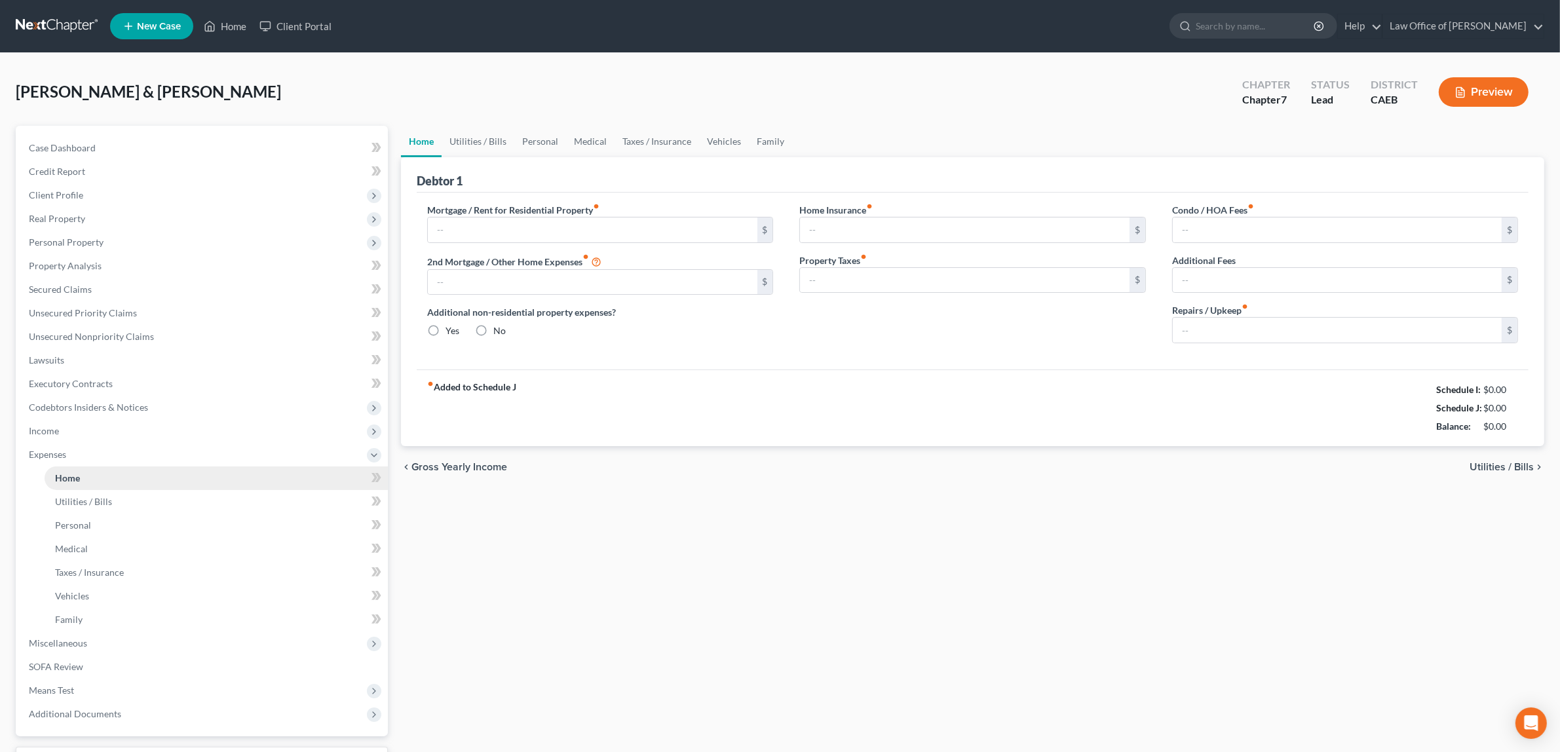
type input "3,805.00"
type input "0.00"
radio input "true"
type input "226.00"
type input "360.00"
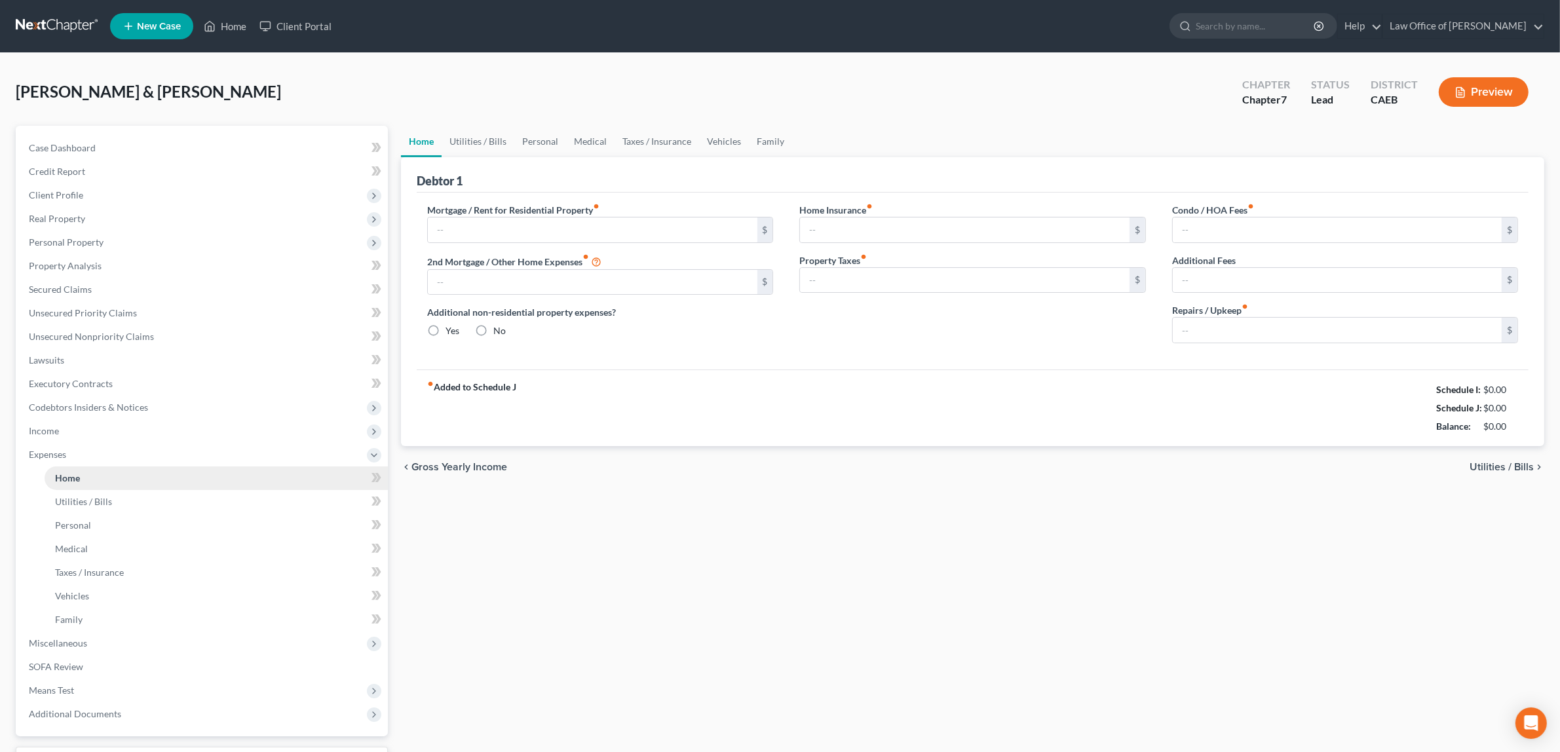
type input "0.00"
type input "50.00"
click at [1287, 329] on input "50.00" at bounding box center [1337, 330] width 329 height 25
type input "360.00"
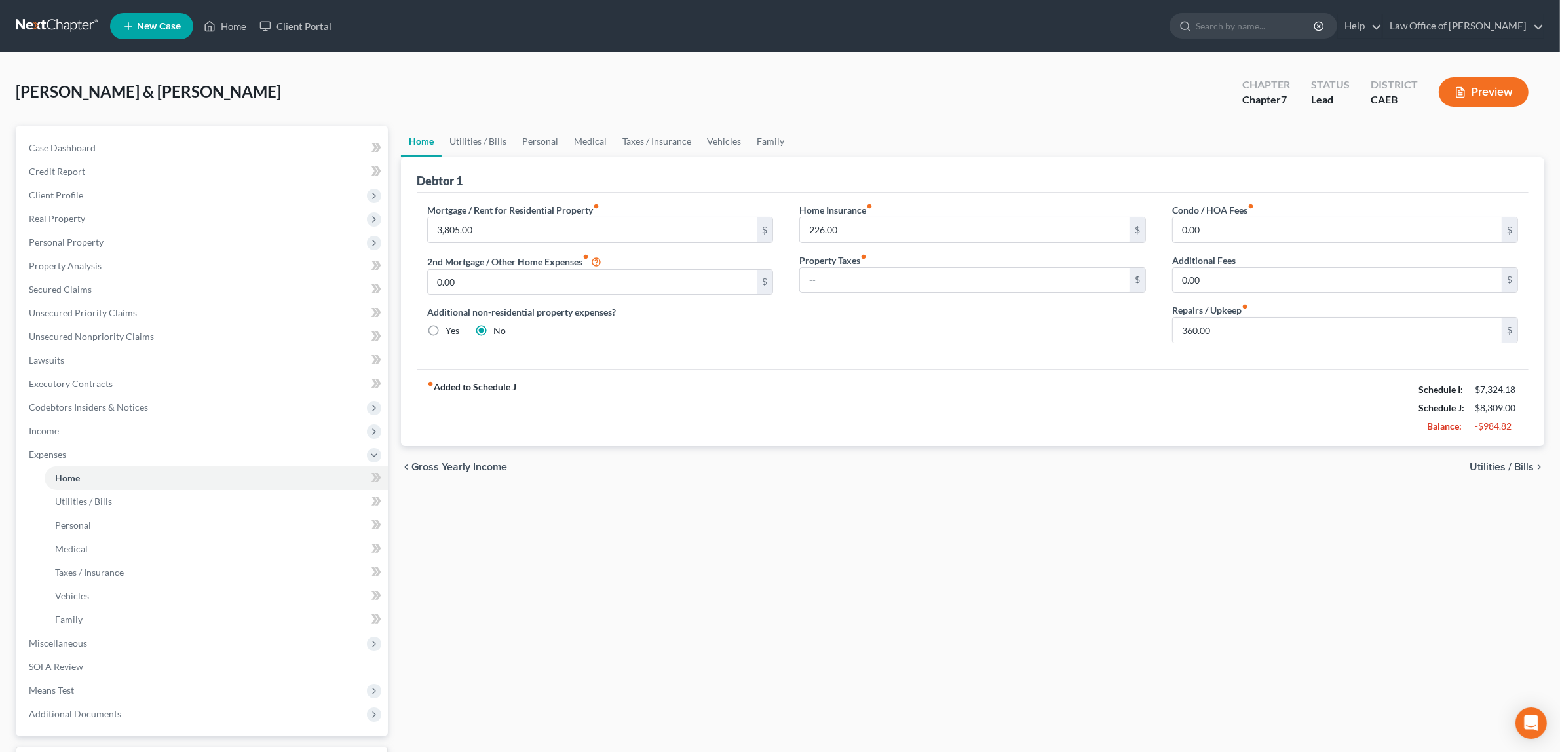
click at [1495, 464] on span "Utilities / Bills" at bounding box center [1502, 467] width 64 height 10
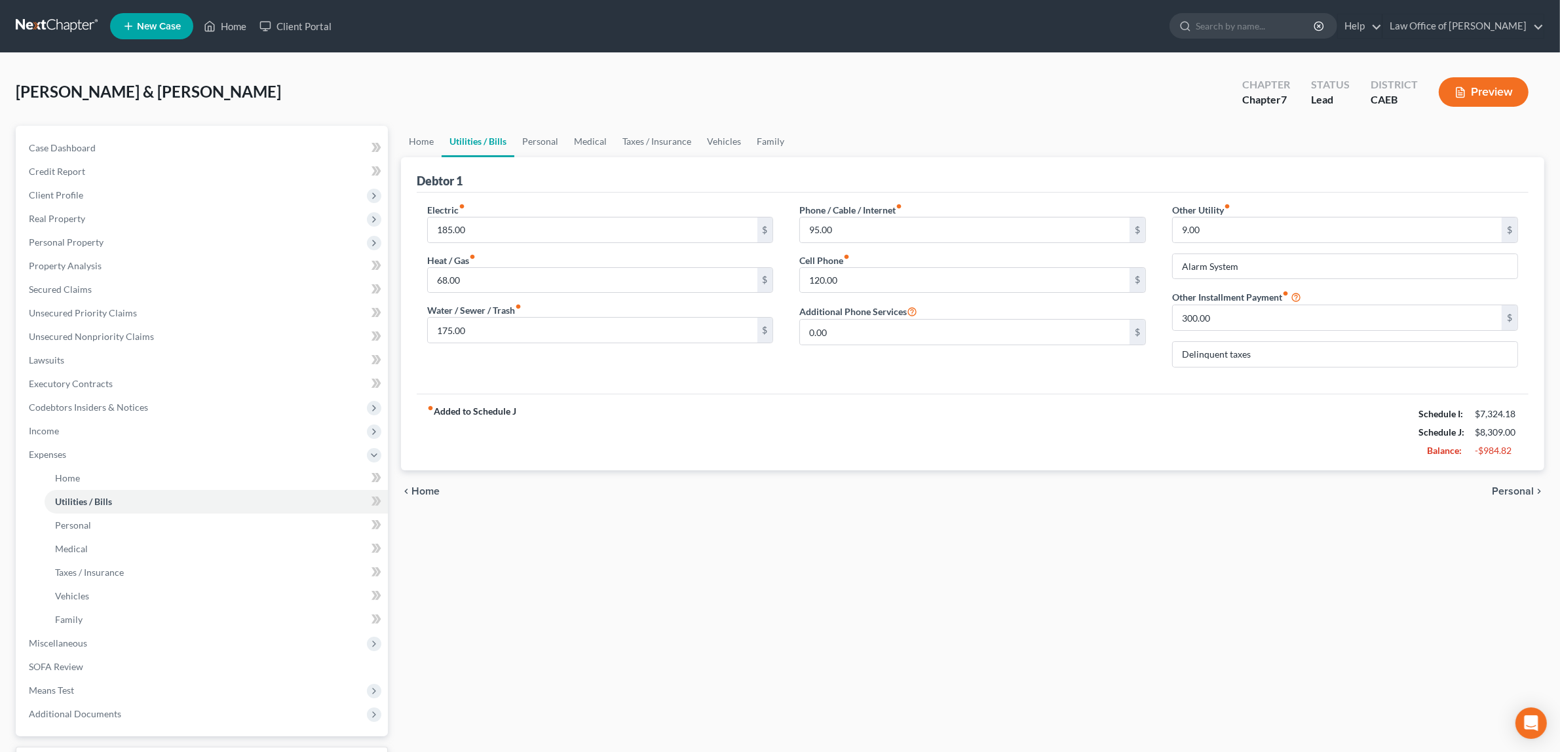
click at [1473, 89] on button "Preview" at bounding box center [1484, 91] width 90 height 29
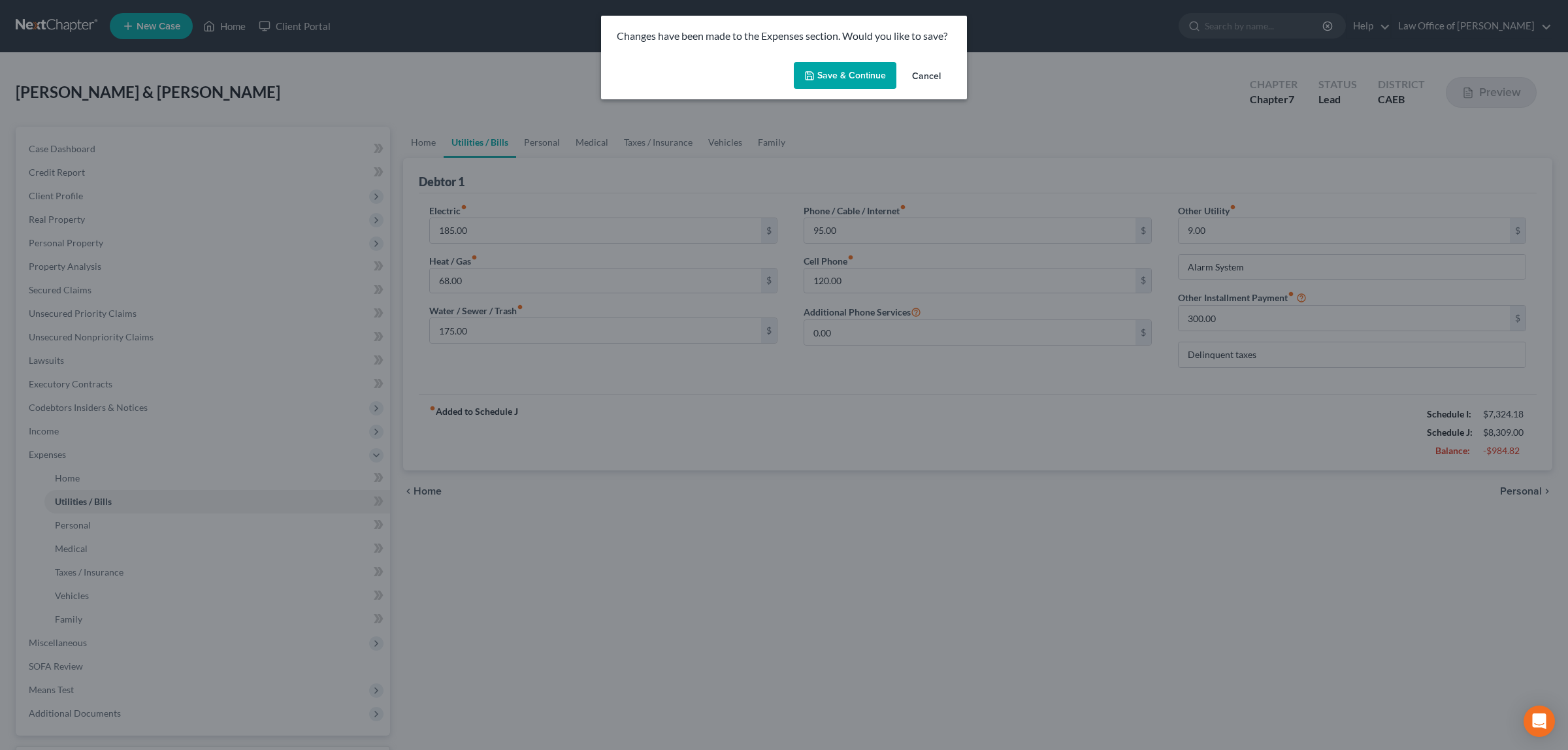
click at [840, 74] on button "Save & Continue" at bounding box center [844, 76] width 103 height 28
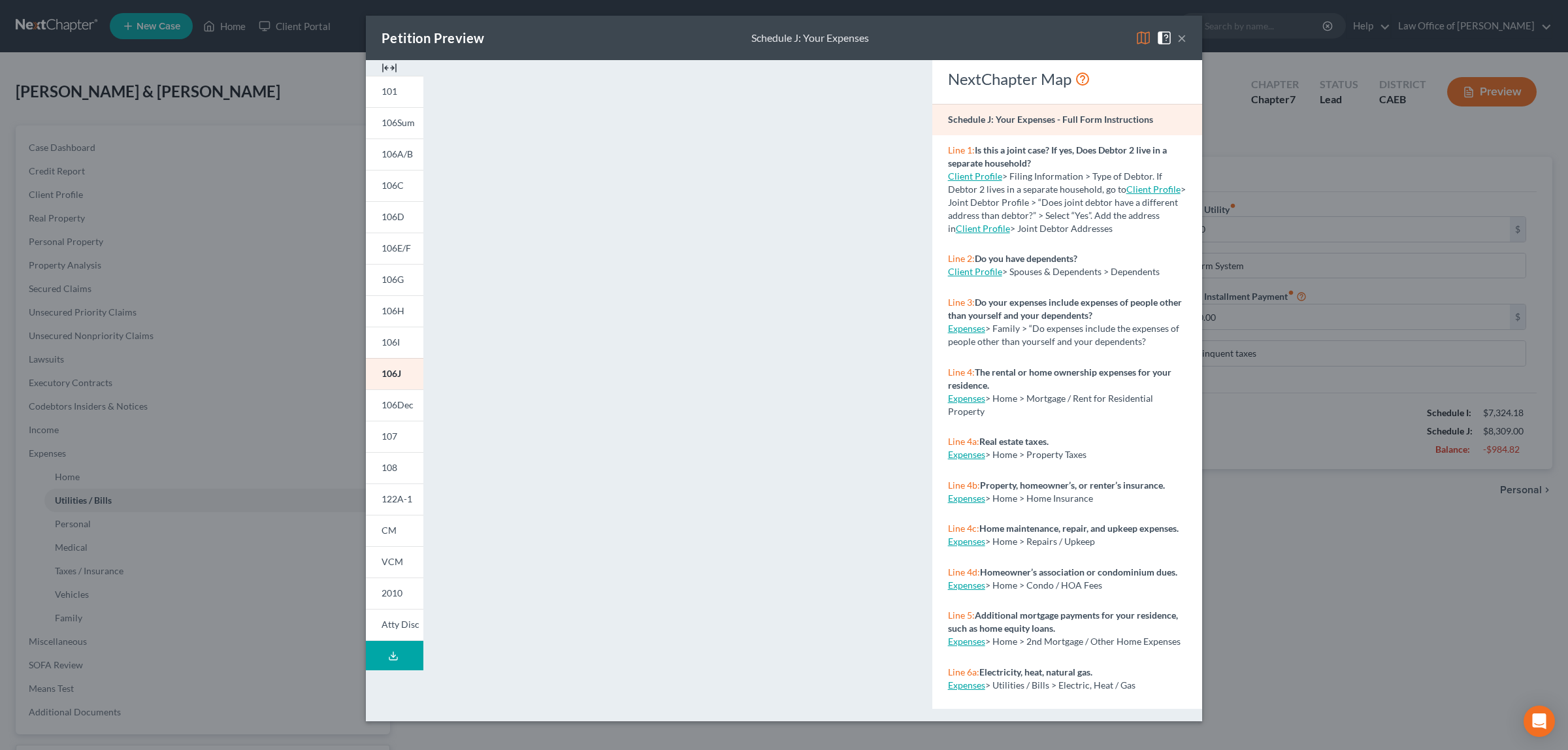
click at [1179, 31] on button "×" at bounding box center [1181, 38] width 9 height 16
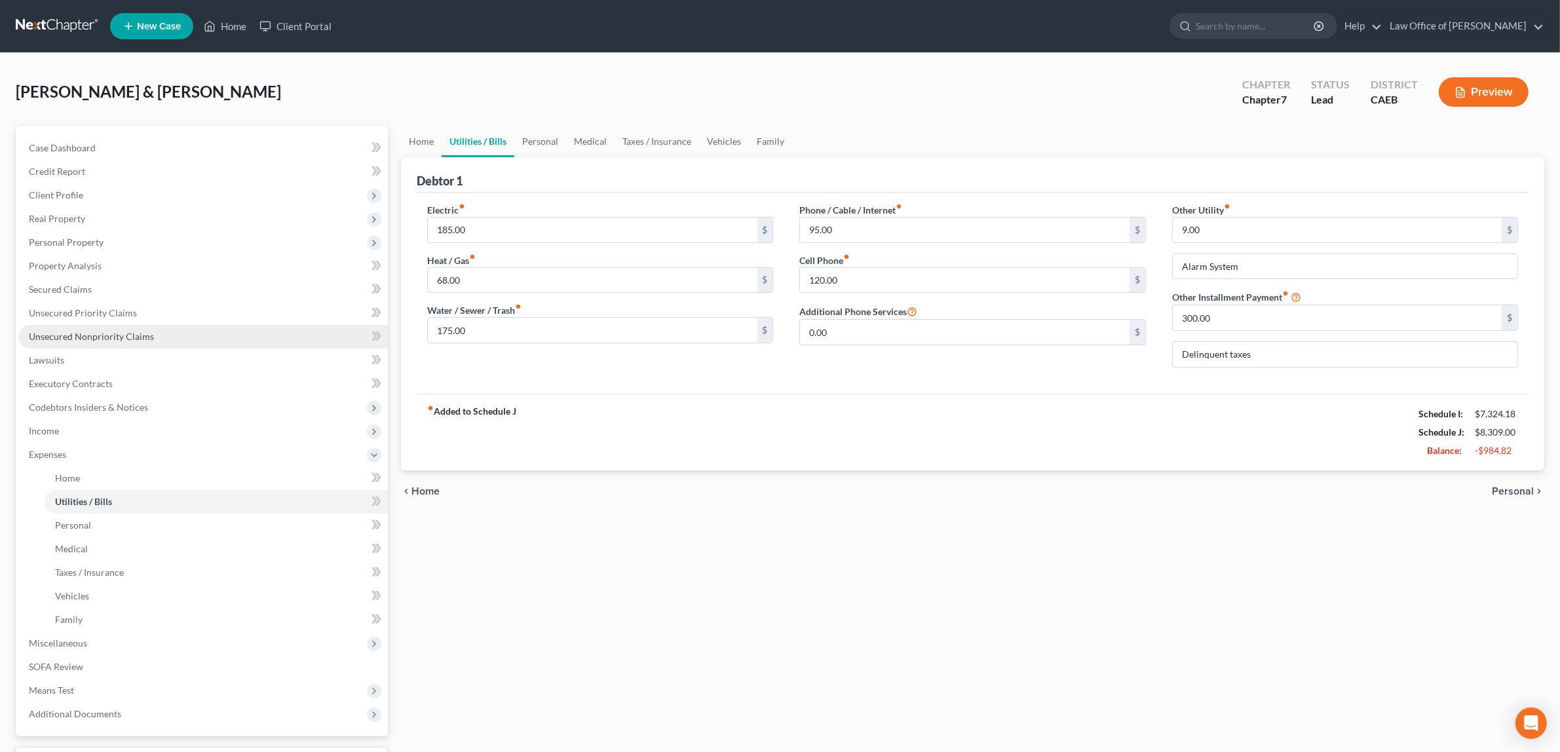
click at [72, 331] on span "Unsecured Nonpriority Claims" at bounding box center [91, 336] width 125 height 11
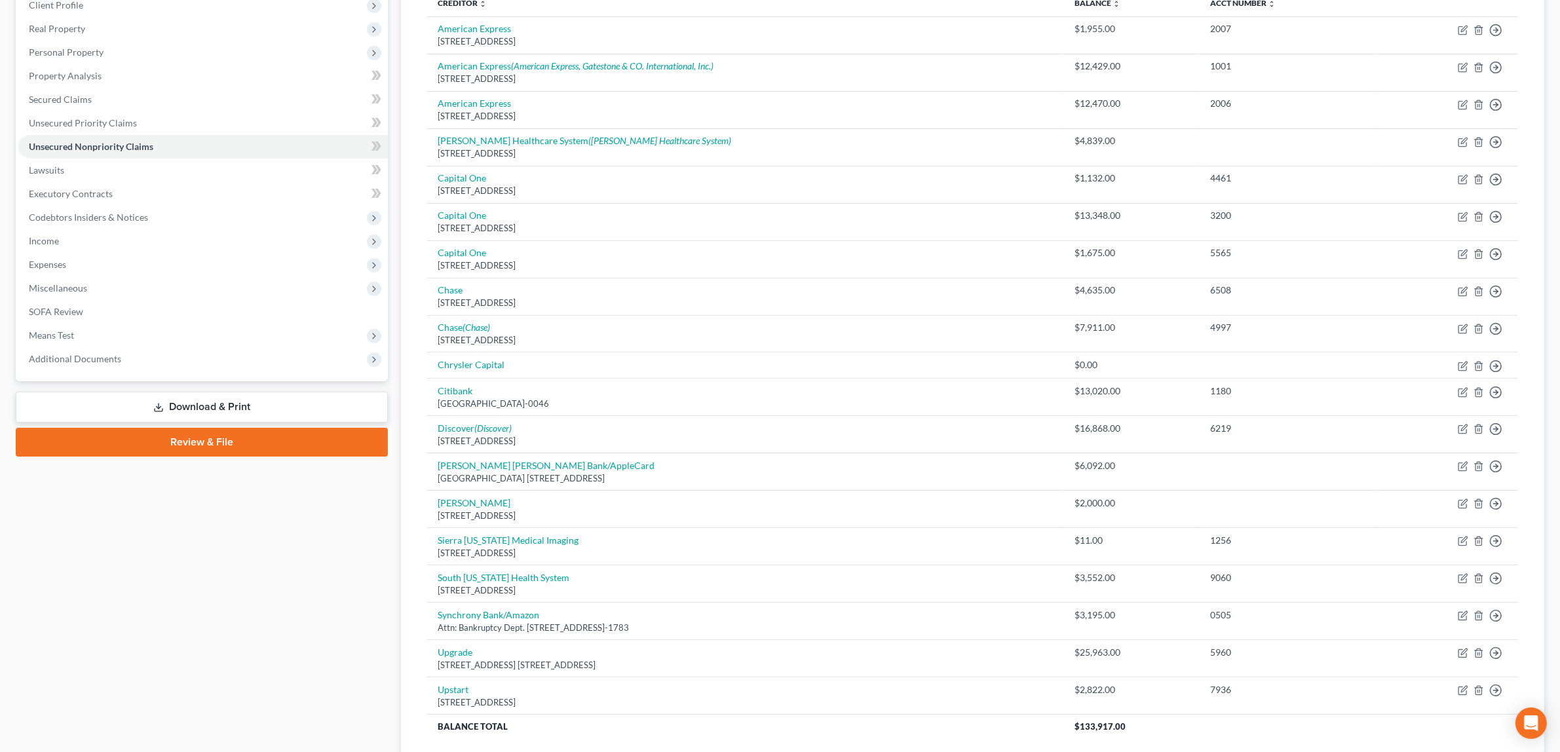
scroll to position [189, 0]
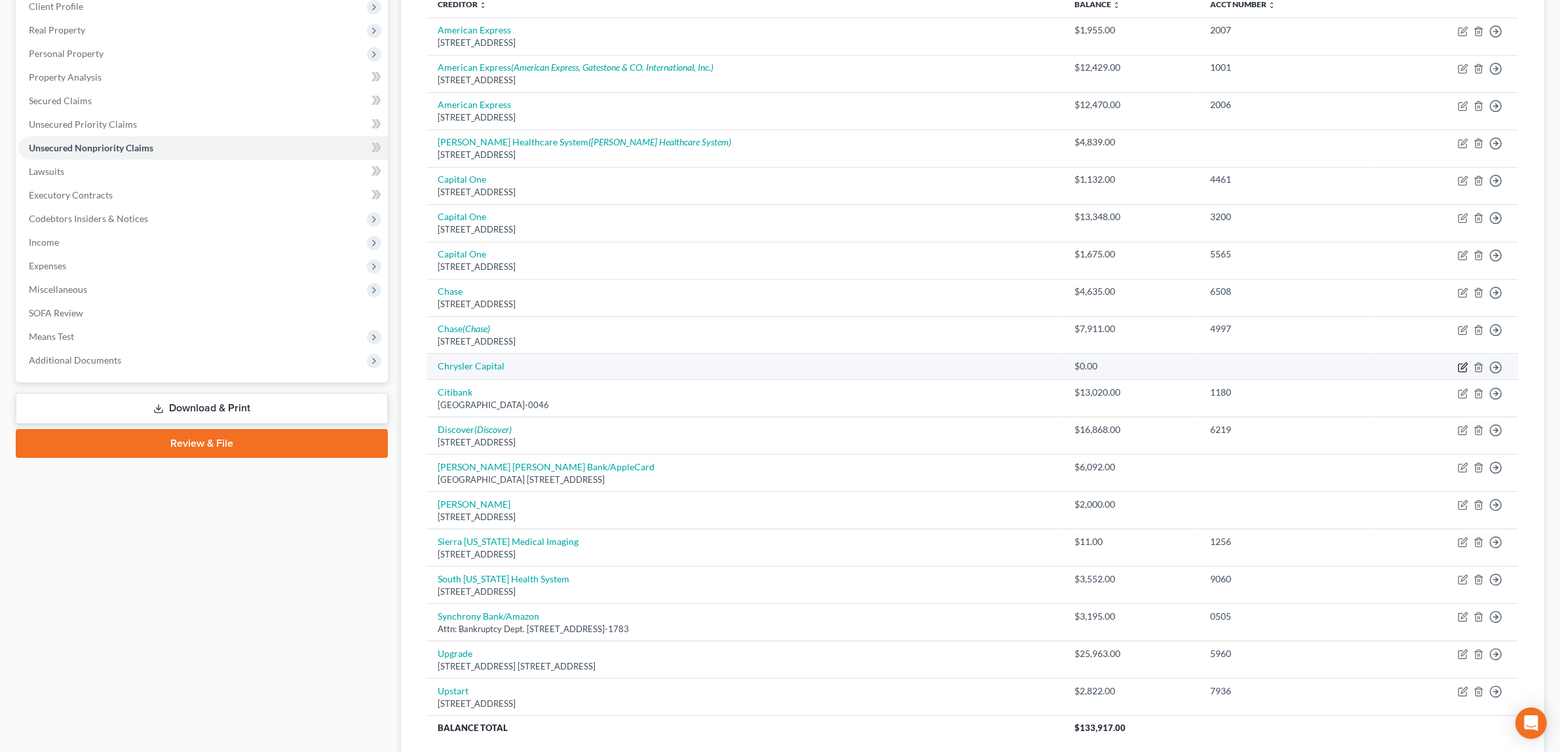
click at [1462, 369] on icon "button" at bounding box center [1465, 366] width 6 height 6
select select "0"
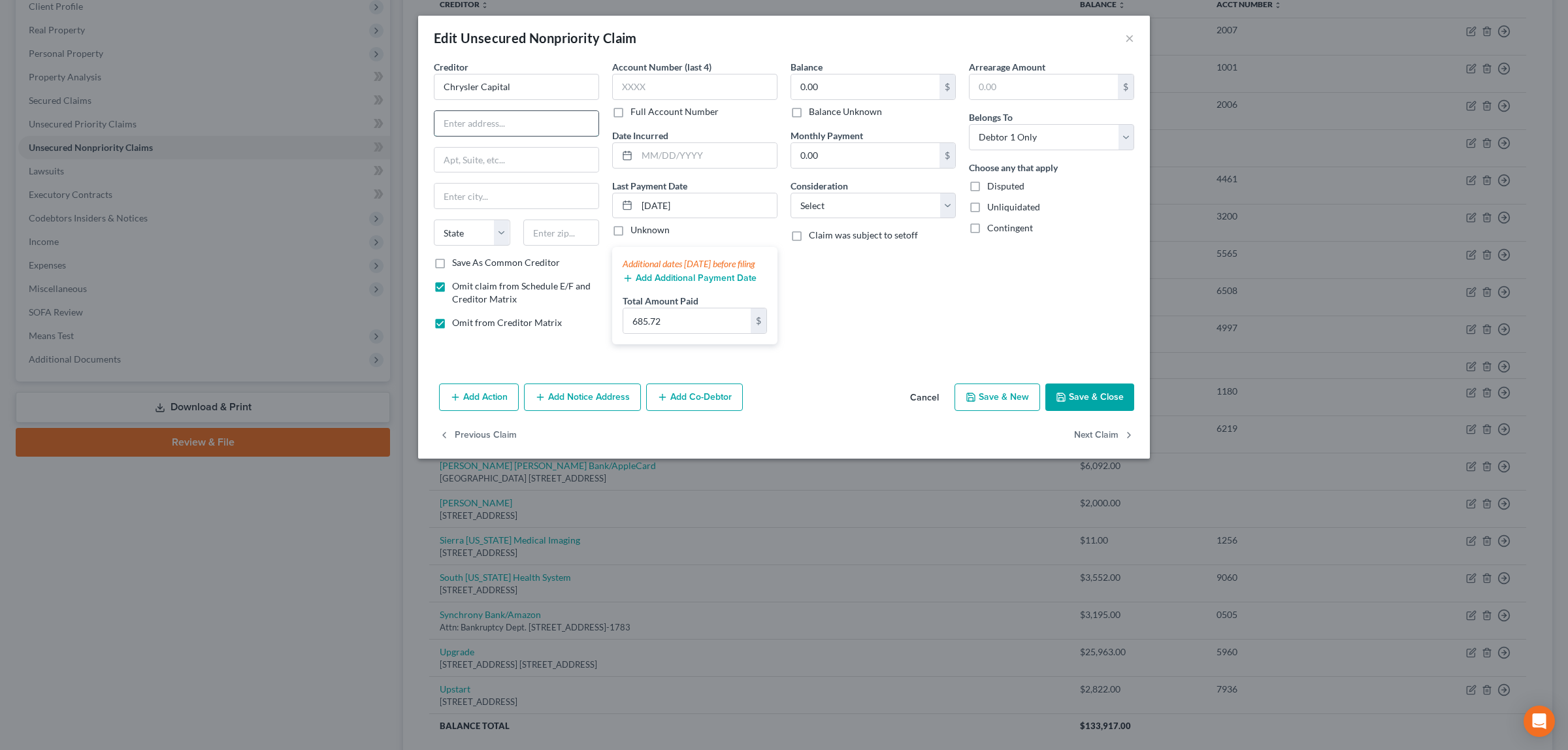
click at [556, 120] on input "text" at bounding box center [516, 123] width 164 height 25
type input "Att. Bankruptcy Dept."
type input "P O Box 961278"
type input "Ft. Worth"
select select "45"
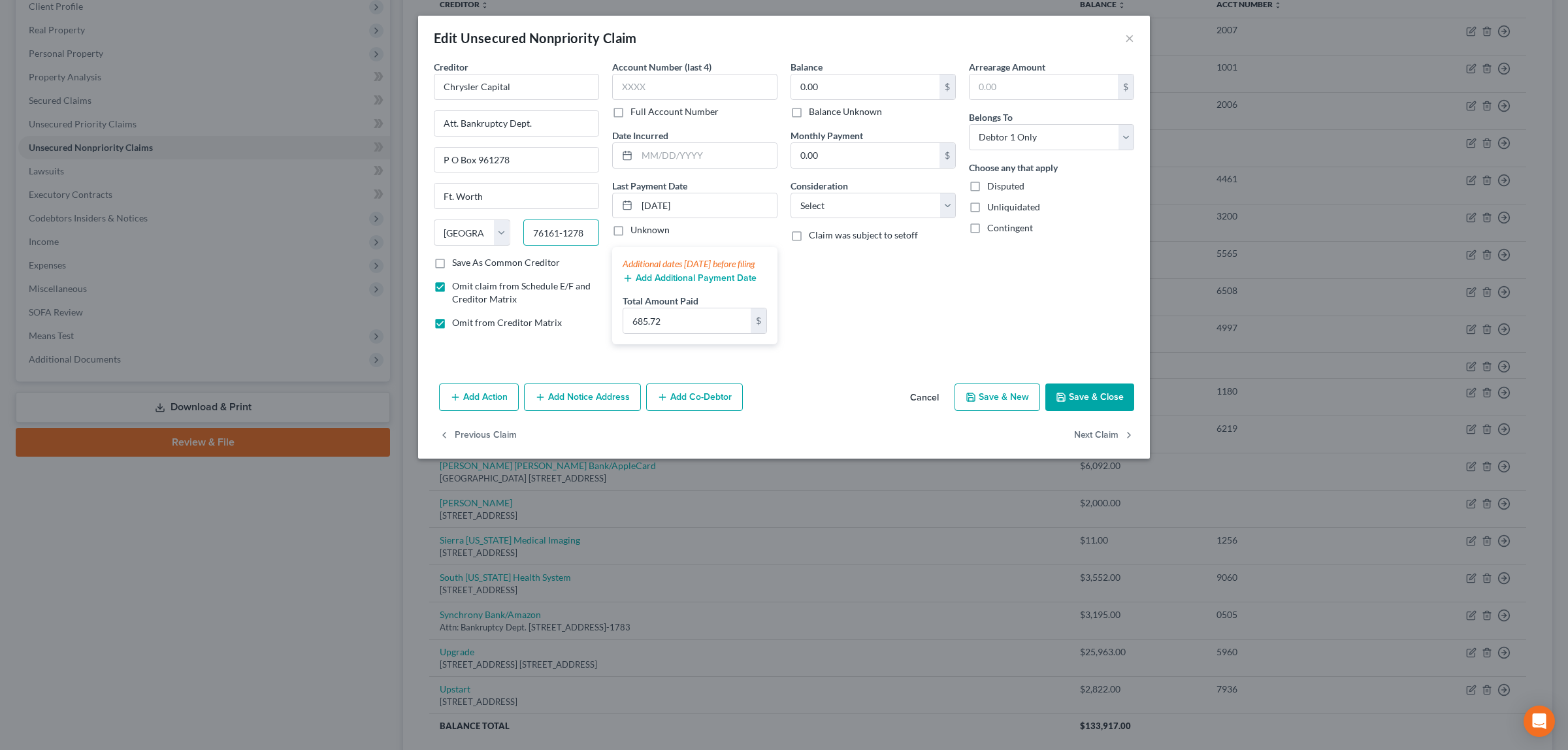
type input "76161-1278"
click at [1070, 405] on button "Save & Close" at bounding box center [1090, 398] width 89 height 28
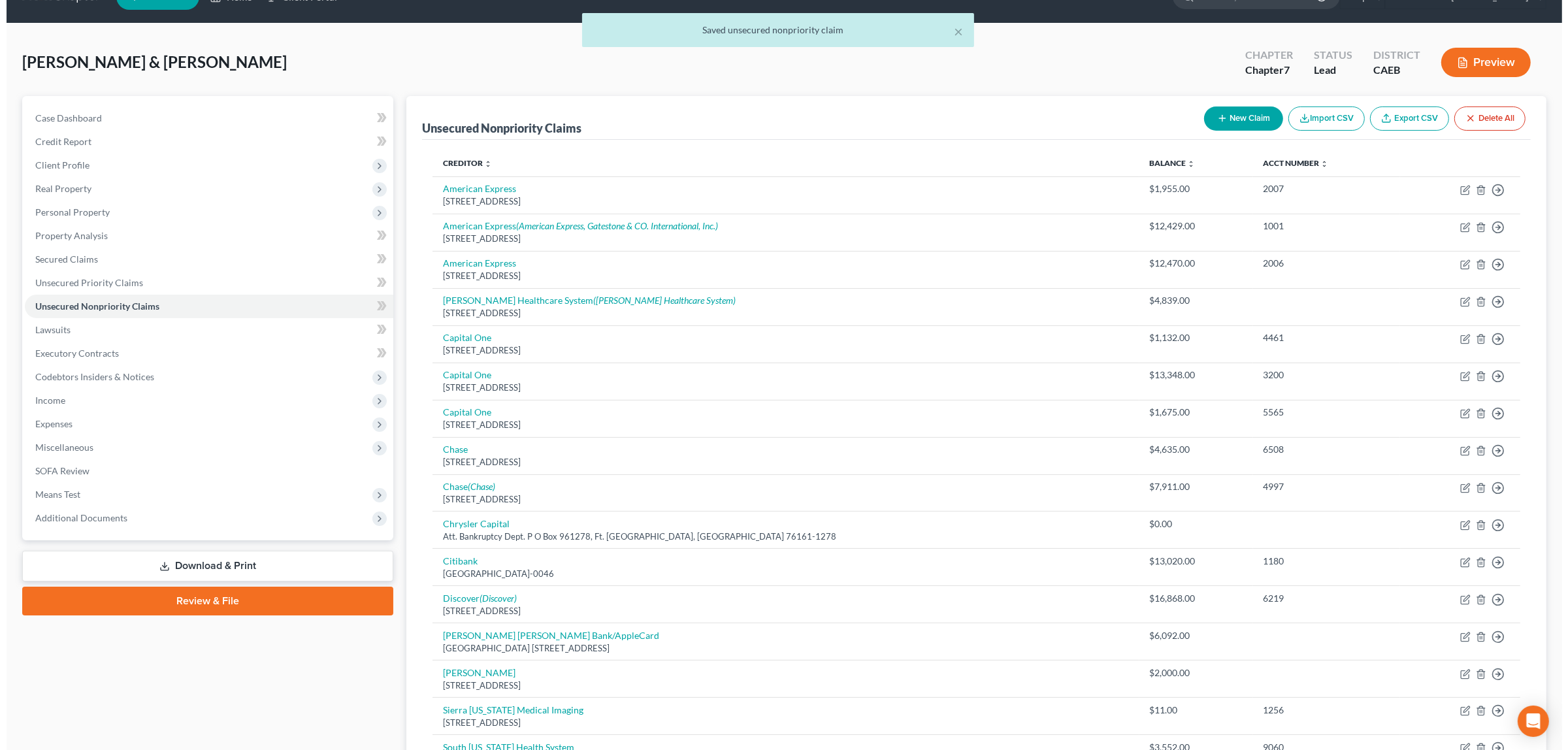
scroll to position [27, 0]
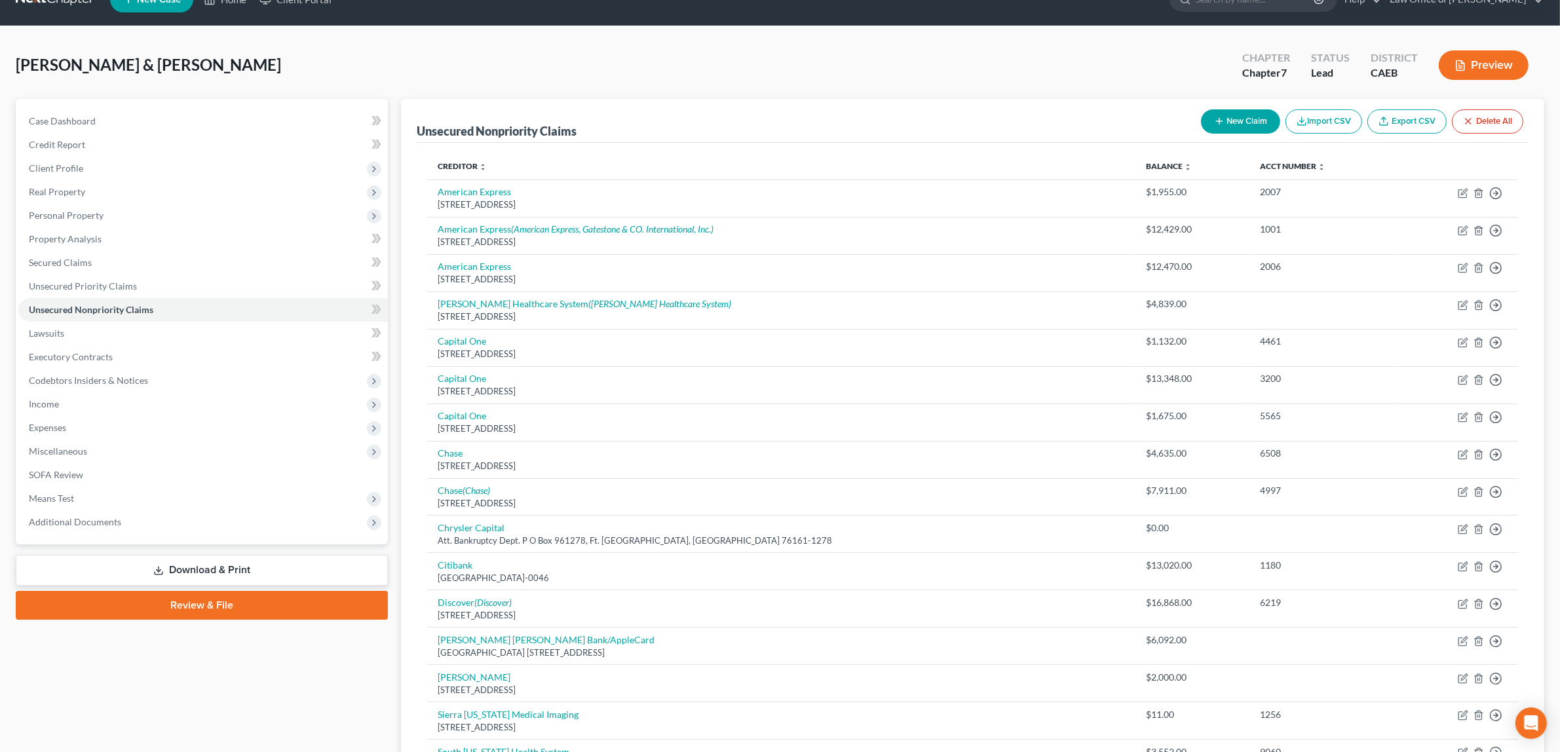
click at [1480, 59] on button "Preview" at bounding box center [1484, 64] width 90 height 29
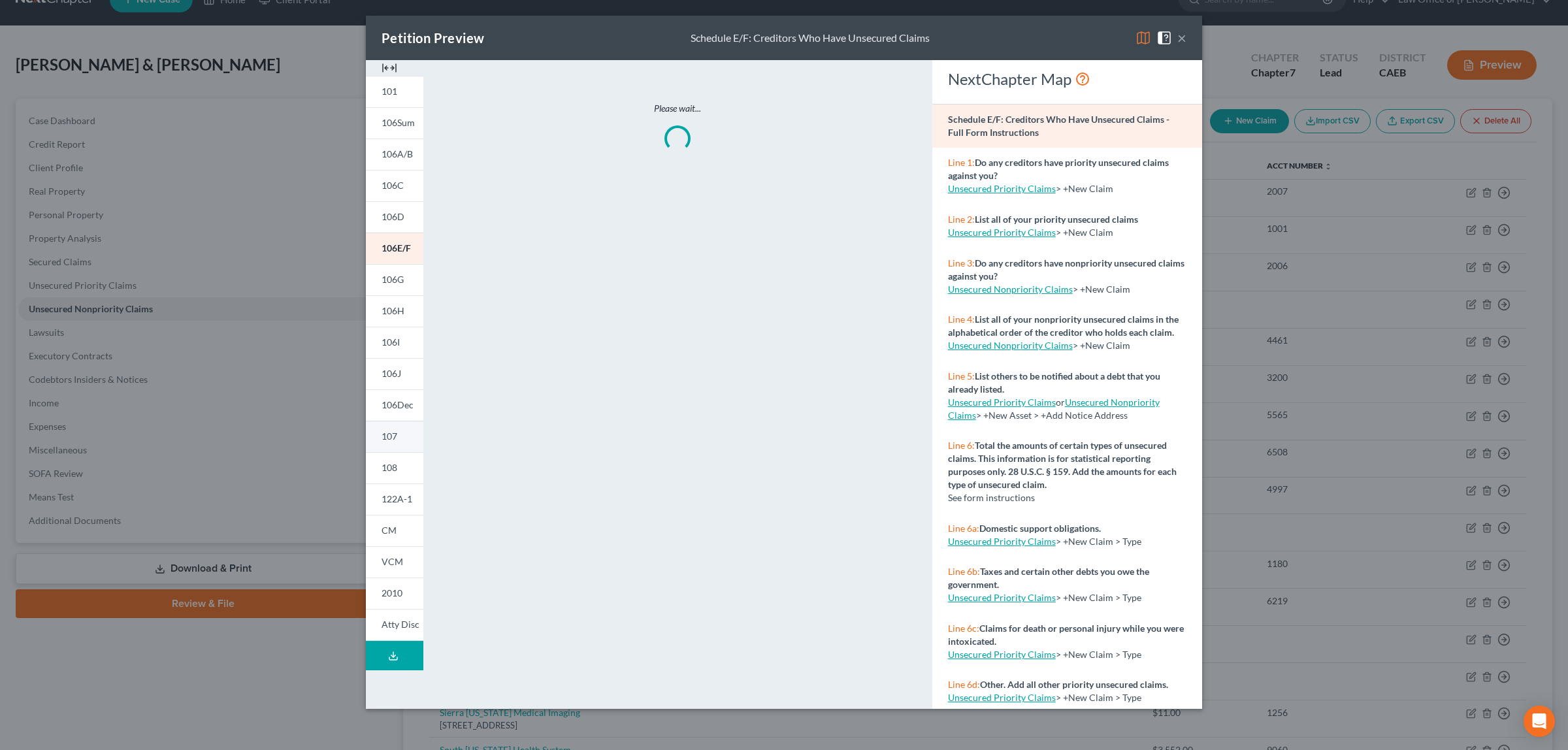
click at [410, 429] on link "107" at bounding box center [395, 436] width 58 height 31
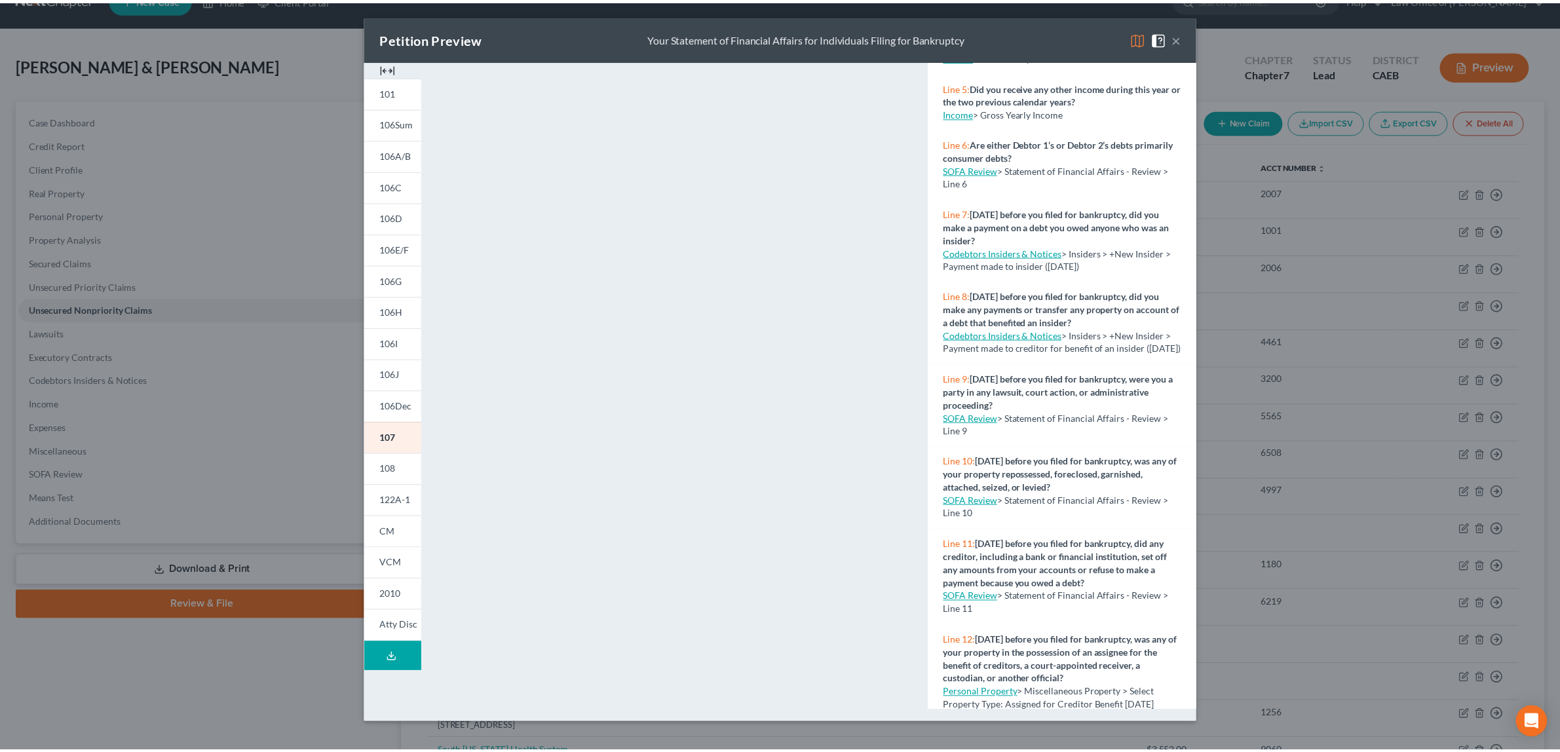
scroll to position [321, 0]
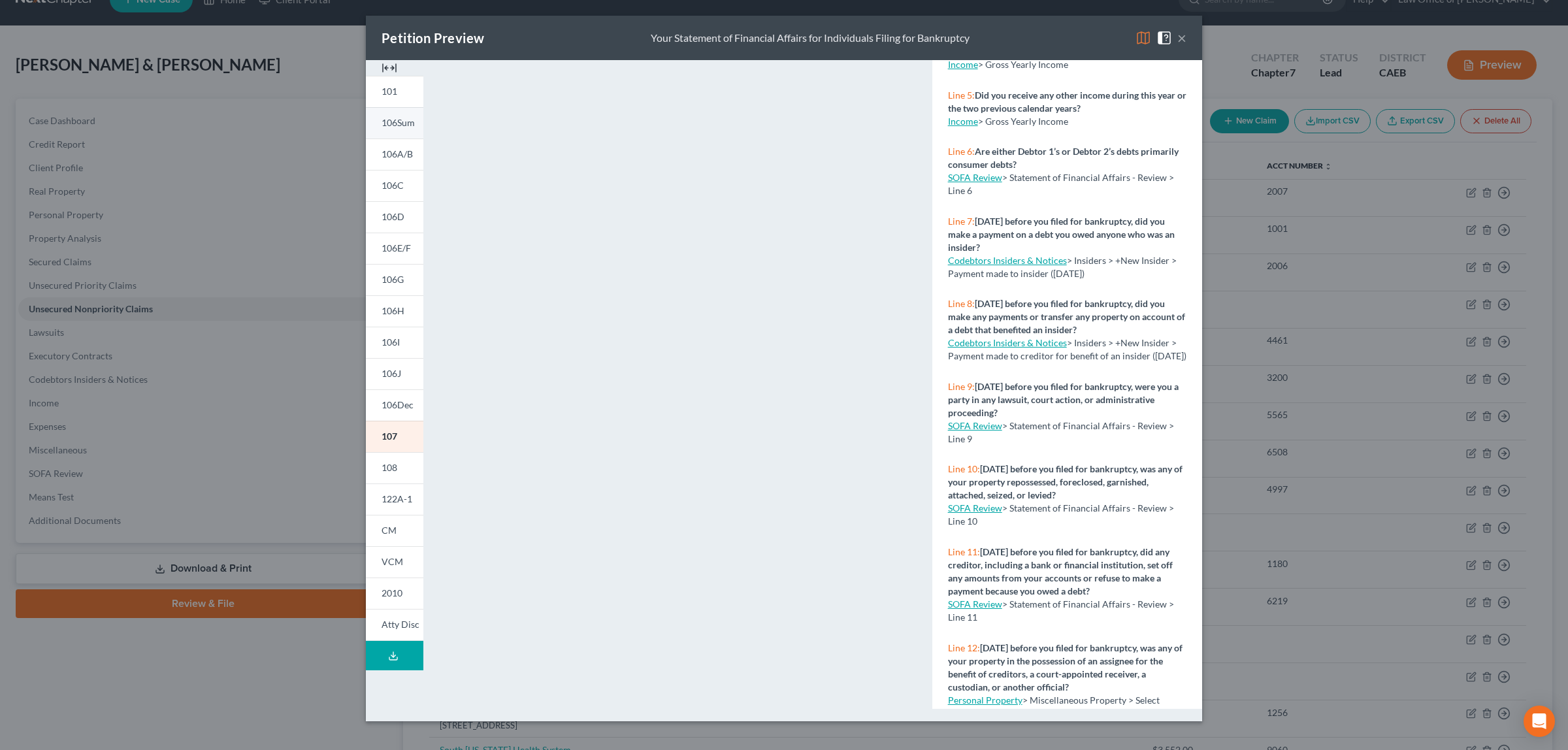
click at [396, 120] on span "106Sum" at bounding box center [398, 122] width 33 height 11
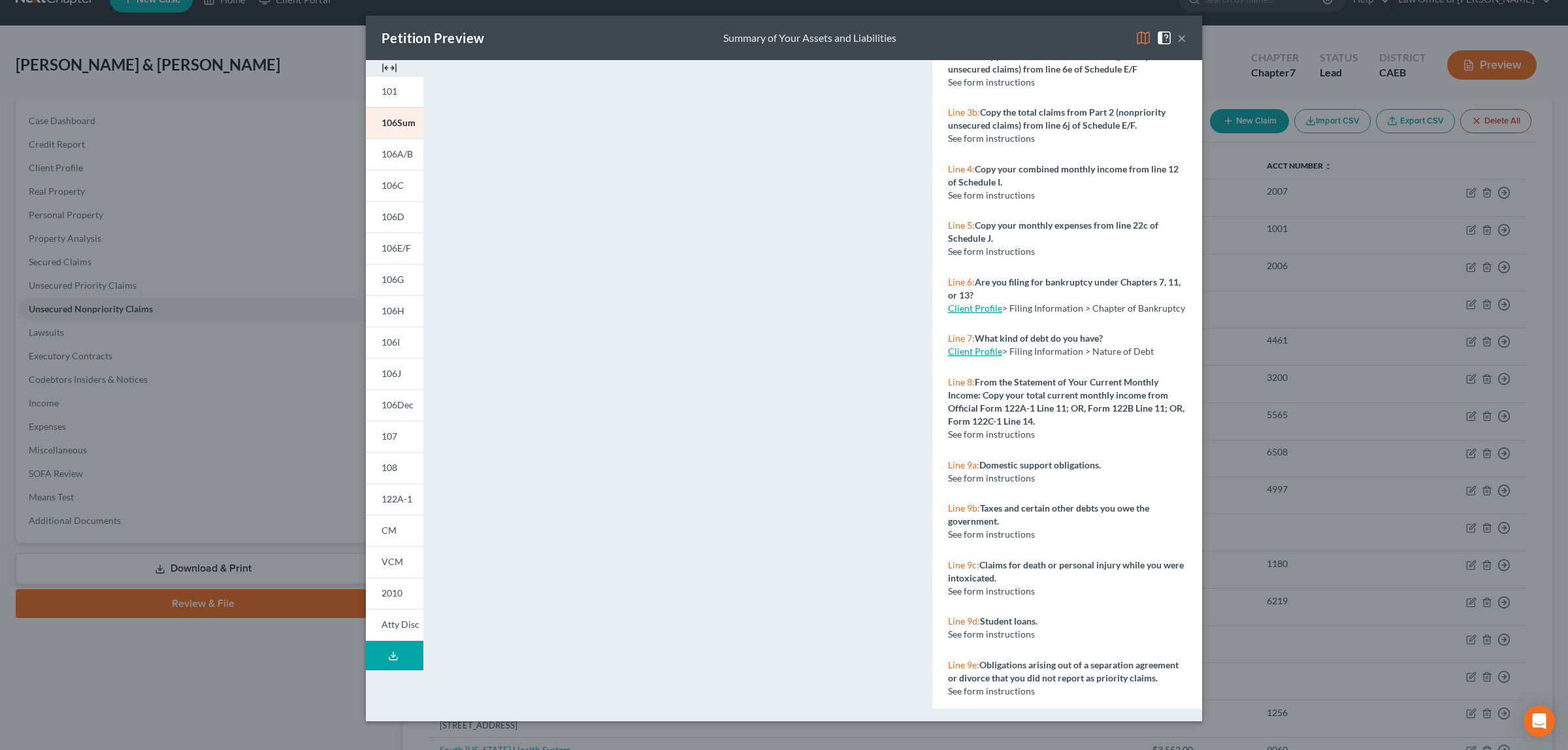
click at [1181, 35] on button "×" at bounding box center [1181, 38] width 9 height 16
